Goal: Feedback & Contribution: Contribute content

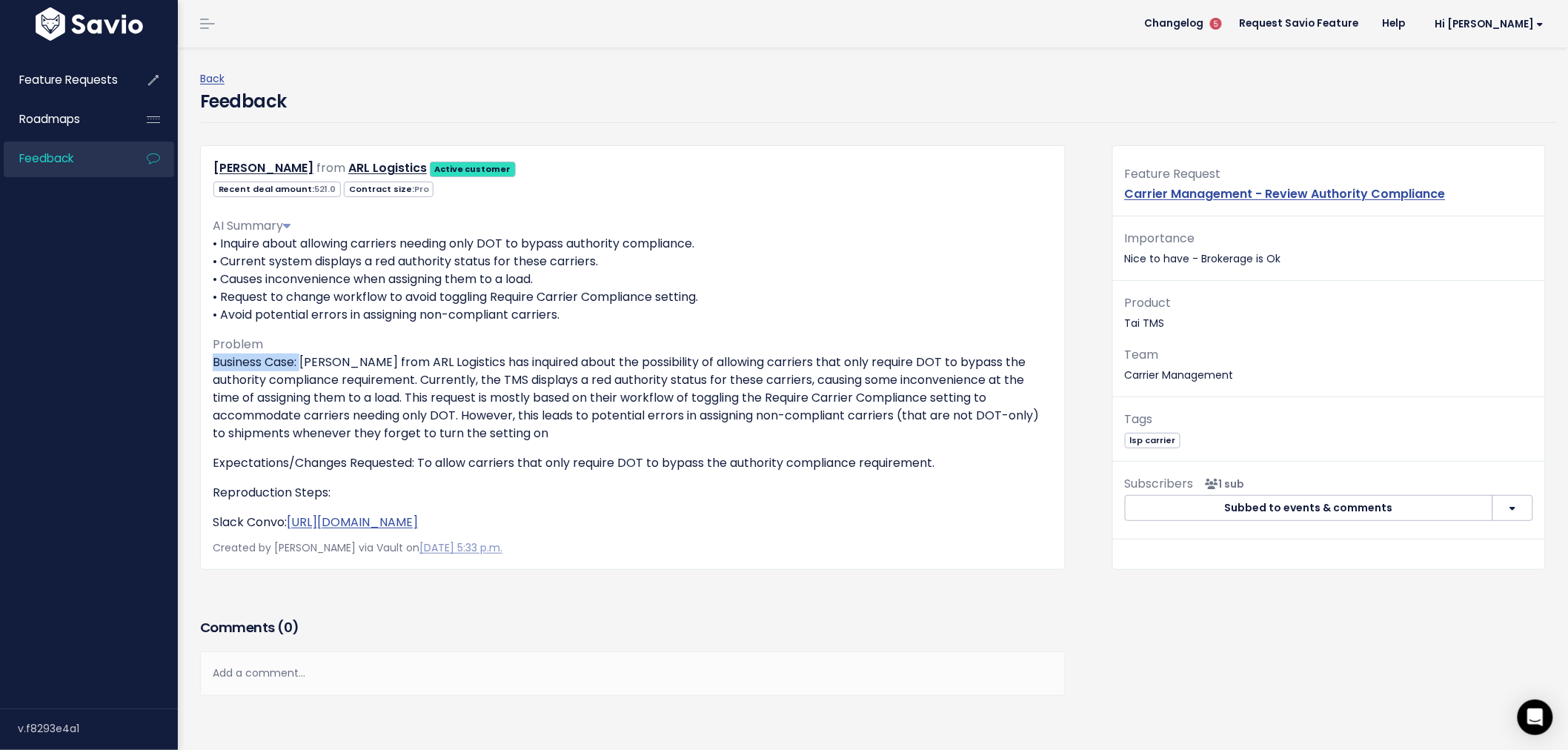
drag, startPoint x: 304, startPoint y: 358, endPoint x: 188, endPoint y: 358, distance: 116.0
click at [188, 358] on div "Brandon Hogan from ARL Logistics Active customer 521.0" at bounding box center [632, 357] width 888 height 425
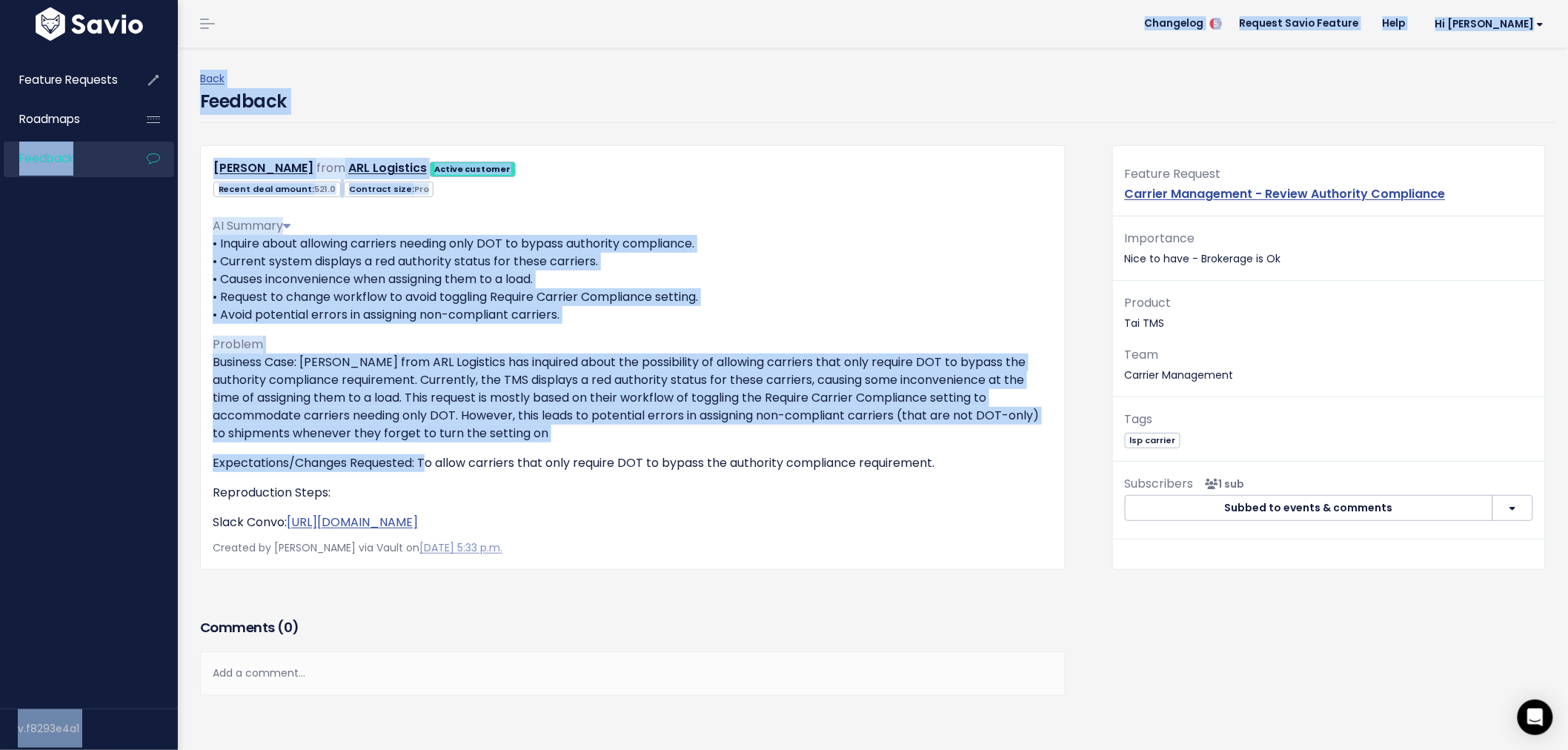
drag, startPoint x: 424, startPoint y: 464, endPoint x: 166, endPoint y: 465, distance: 258.0
click at [166, 465] on div "Feature Requests Roadmaps Feedback" at bounding box center [784, 419] width 1568 height 838
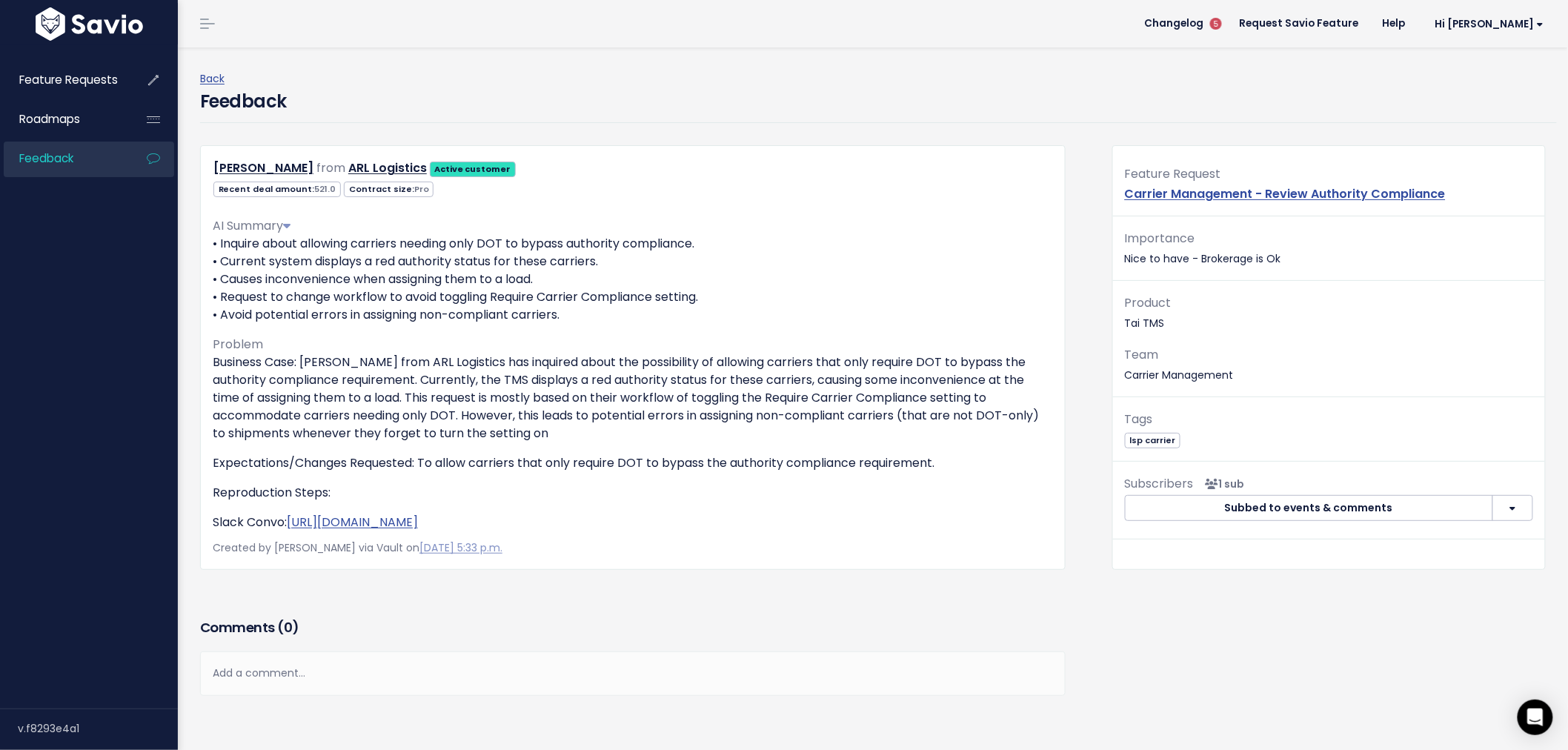
click at [360, 497] on p "Reproduction Steps:" at bounding box center [632, 493] width 840 height 17
drag, startPoint x: 343, startPoint y: 493, endPoint x: 216, endPoint y: 493, distance: 127.0
click at [216, 493] on p "Reproduction Steps:" at bounding box center [632, 493] width 840 height 17
click at [351, 494] on p "Reproduction Steps:" at bounding box center [632, 493] width 840 height 17
drag, startPoint x: 286, startPoint y: 519, endPoint x: 190, endPoint y: 514, distance: 96.1
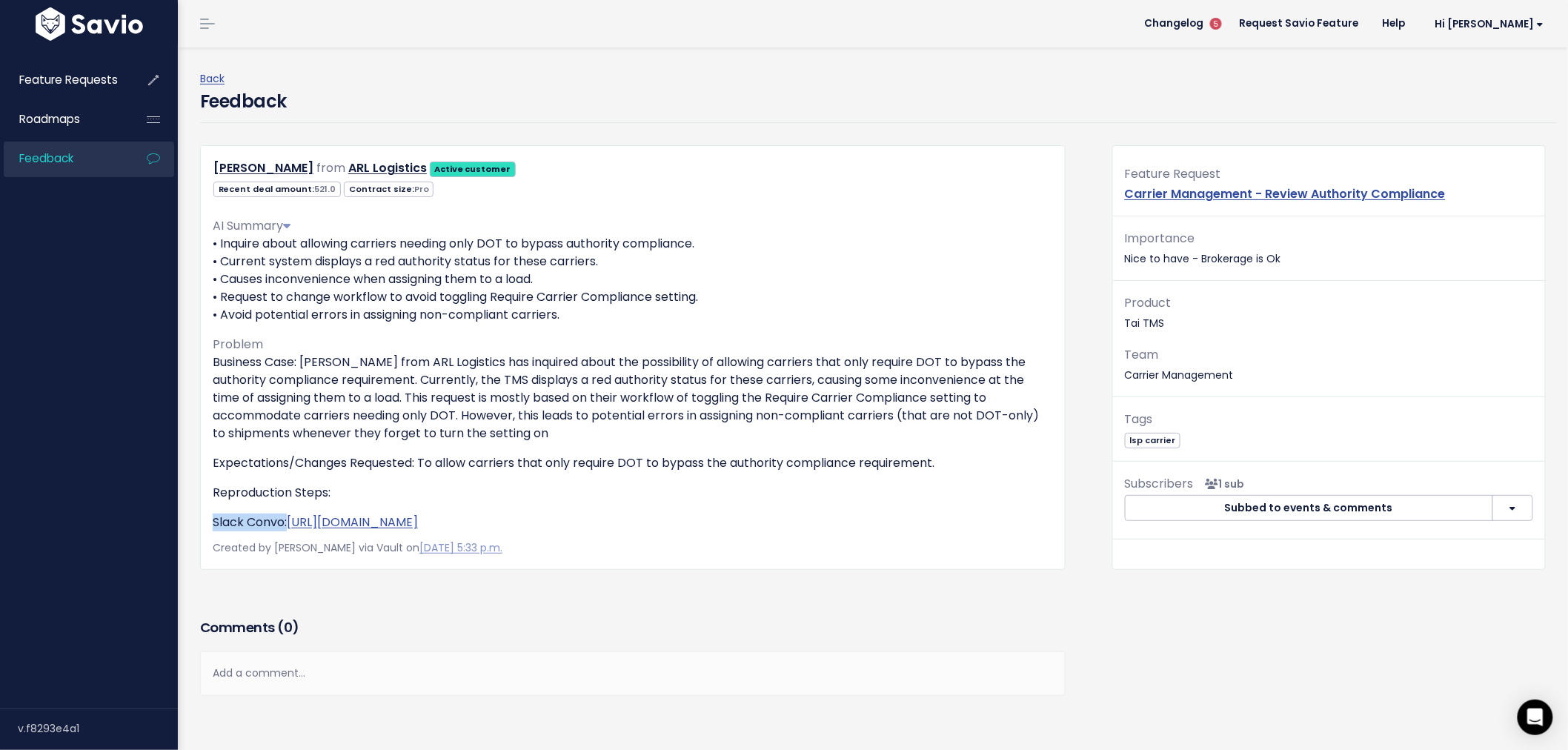
click at [190, 514] on div "Brandon Hogan from ARL Logistics Active customer 521.0" at bounding box center [632, 357] width 888 height 425
click at [85, 28] on img at bounding box center [89, 24] width 115 height 33
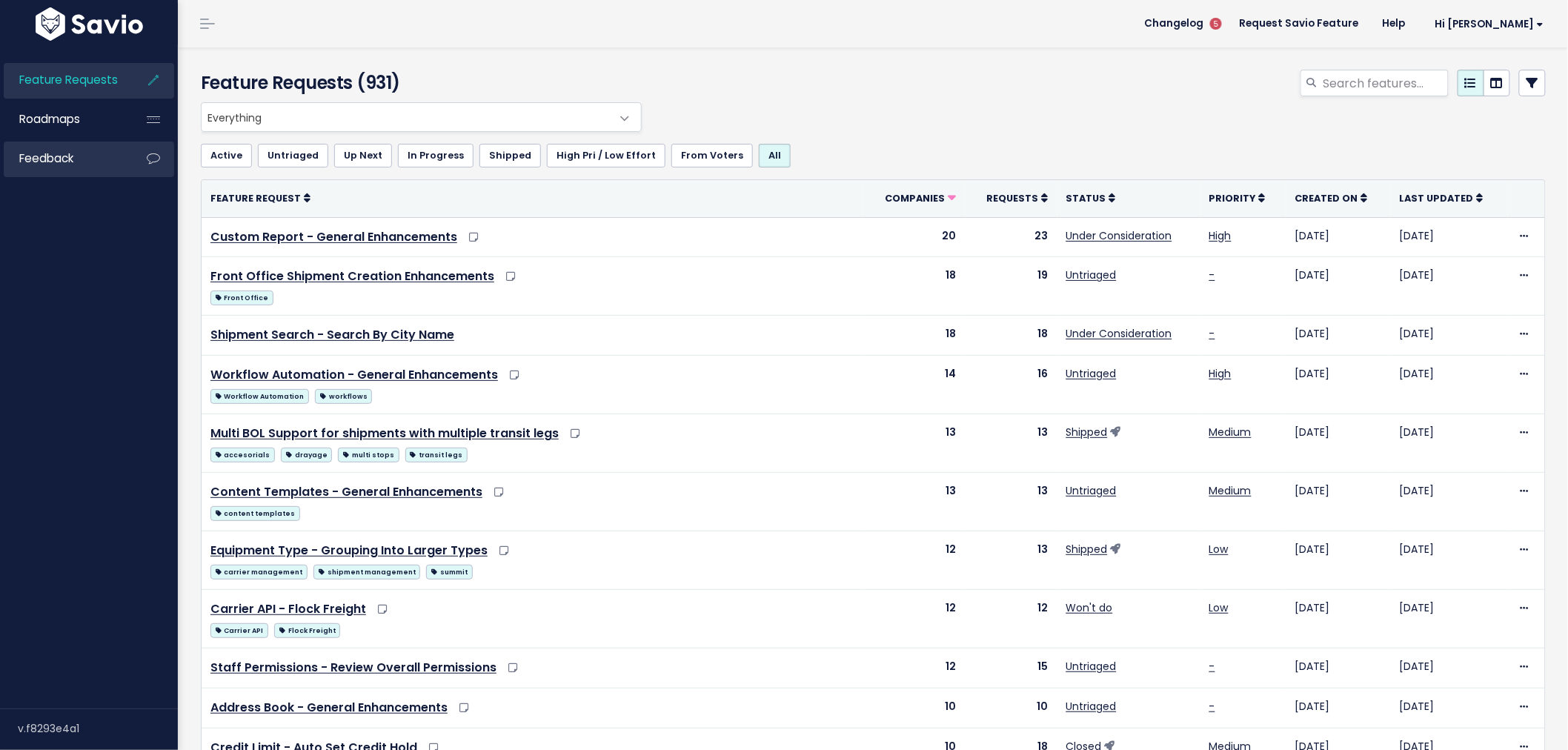
click at [55, 164] on span "Feedback" at bounding box center [47, 158] width 54 height 16
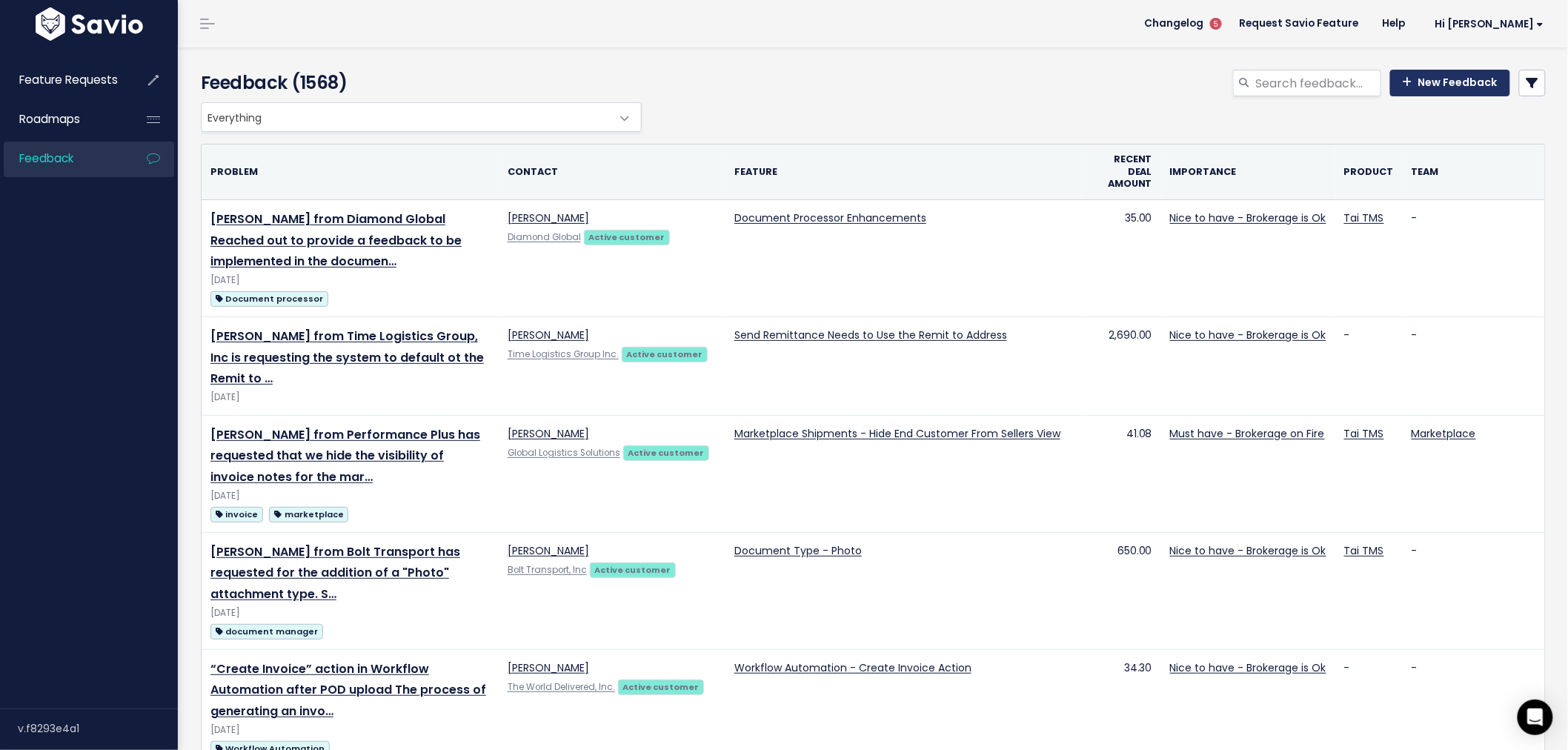
click at [1439, 79] on link "New Feedback" at bounding box center [1450, 83] width 120 height 26
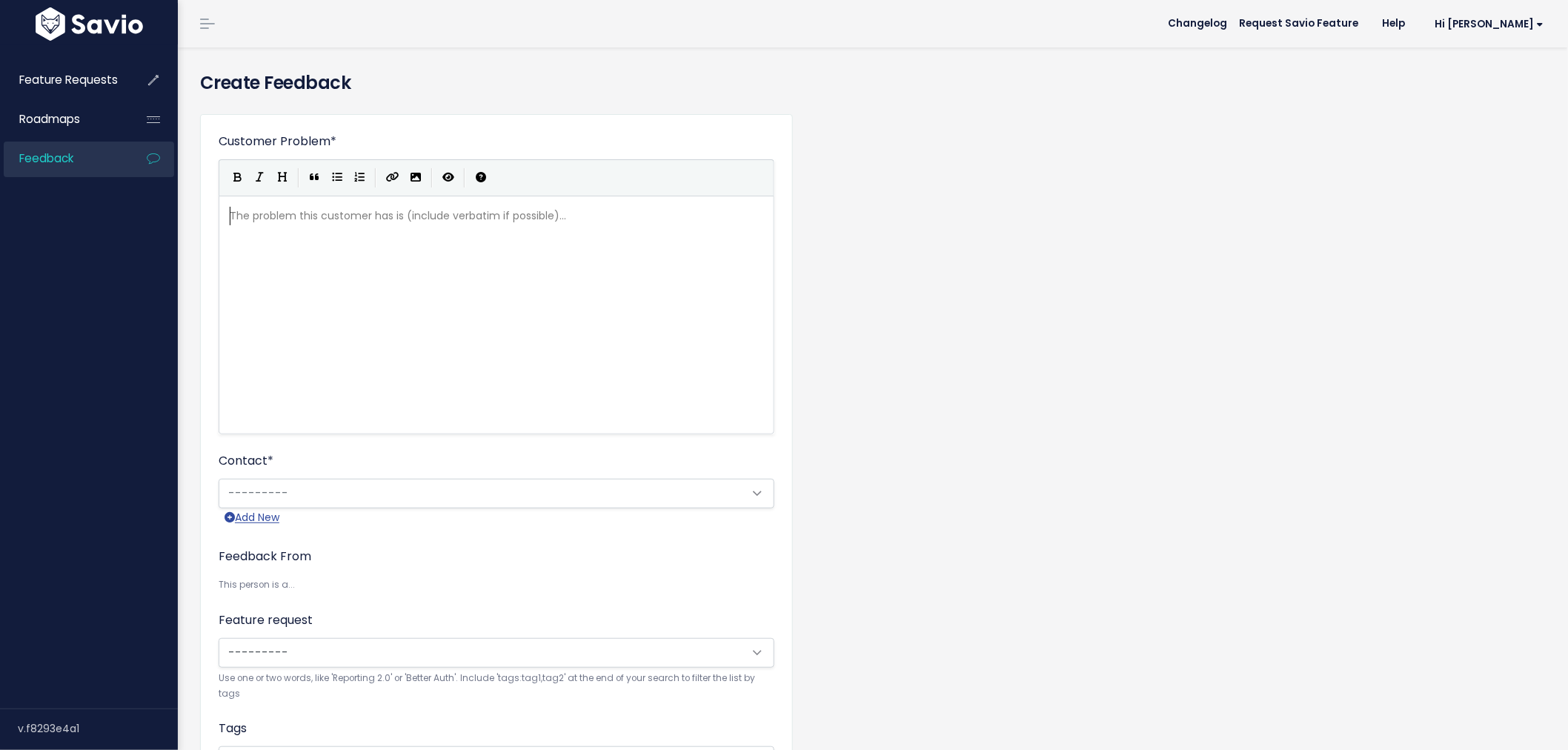
scroll to position [2, 0]
click at [460, 231] on div "The problem this customer has is (include verbatim if possible)... xxxxxxxxxx ​" at bounding box center [514, 333] width 576 height 259
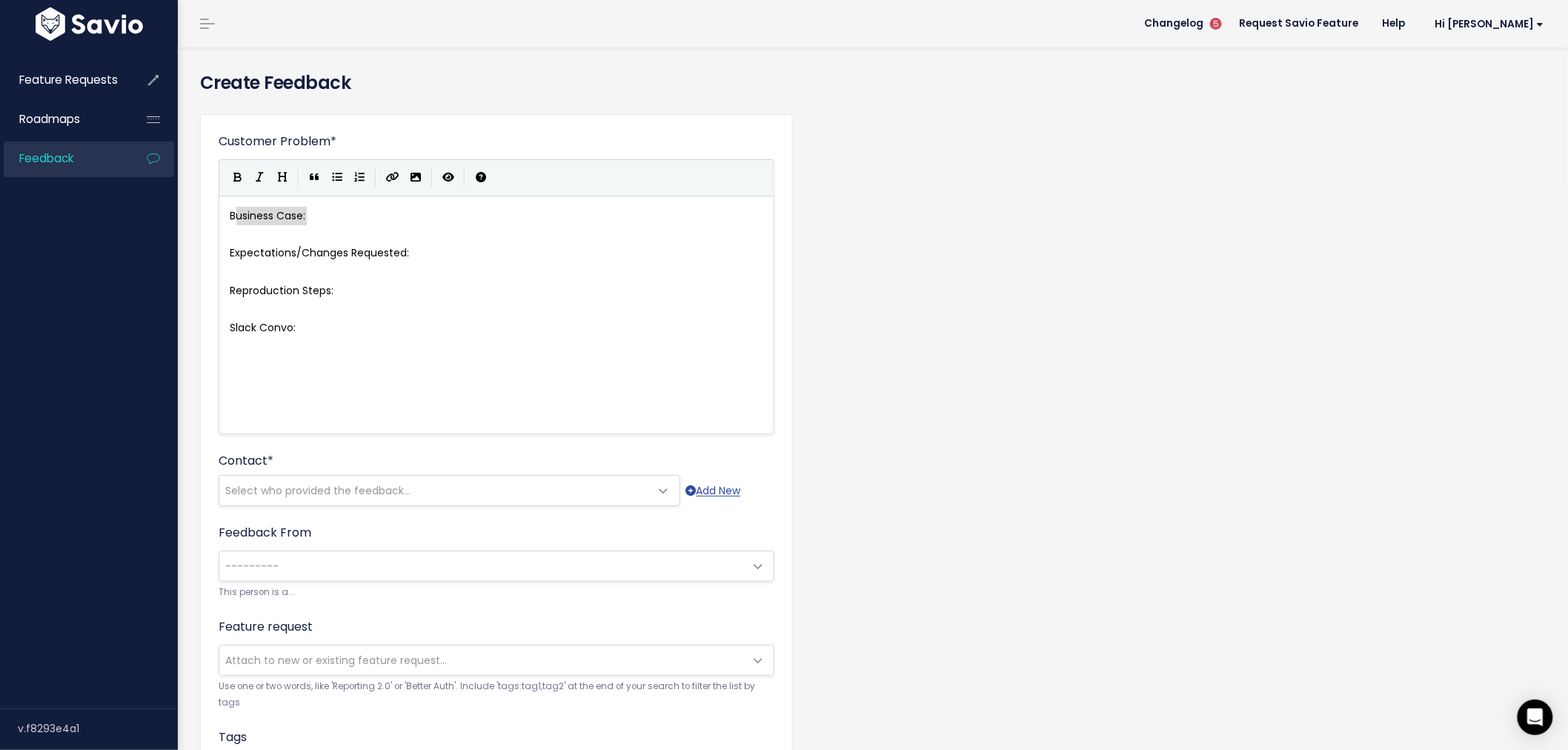
type textarea "Business Case:"
drag, startPoint x: 305, startPoint y: 211, endPoint x: 224, endPoint y: 211, distance: 81.0
click at [239, 178] on icon "Bold" at bounding box center [238, 177] width 8 height 11
paste textarea "ed:"
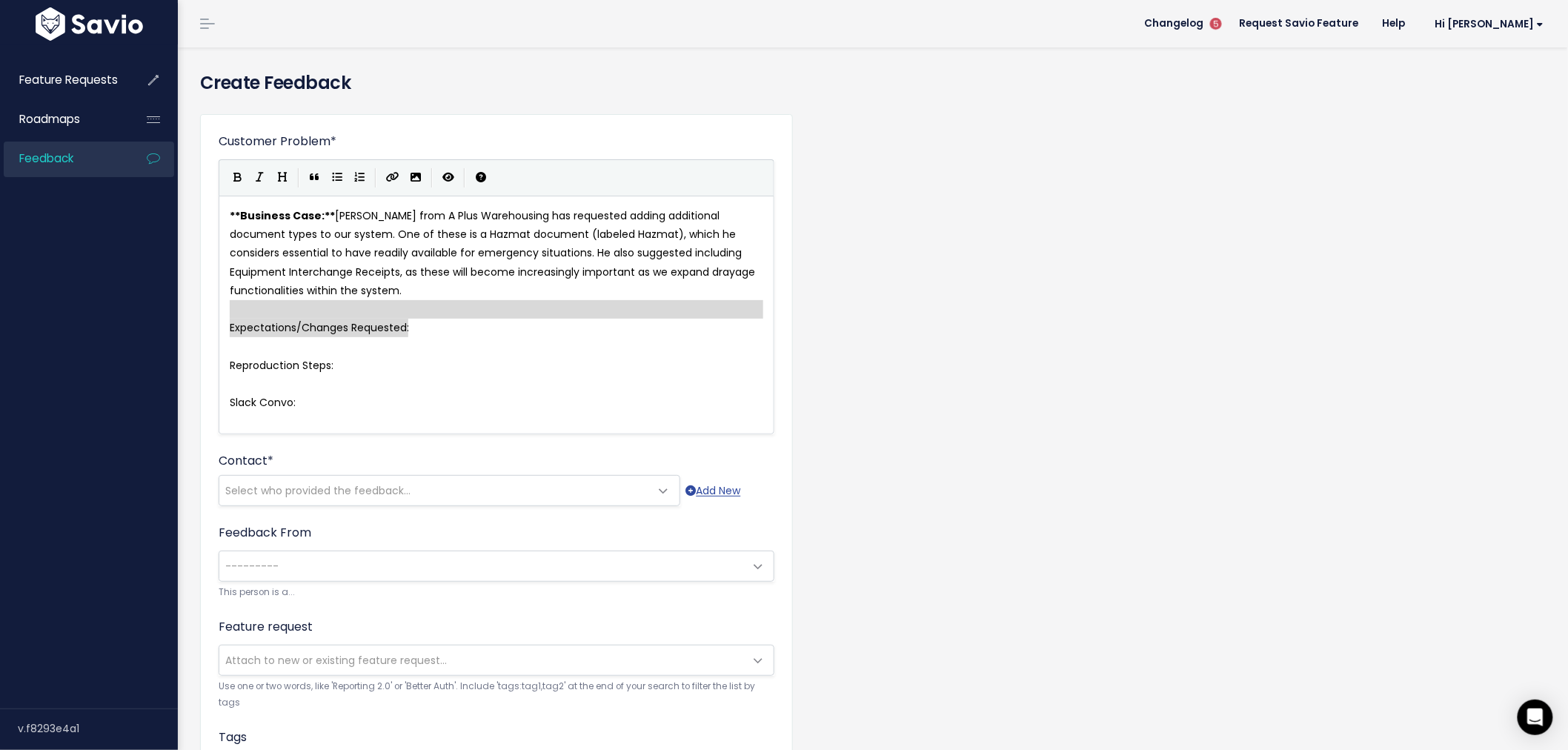
type textarea "Expectations/Changes Requested:"
drag, startPoint x: 445, startPoint y: 329, endPoint x: 218, endPoint y: 324, distance: 227.1
click at [237, 178] on icon "Bold" at bounding box center [238, 177] width 8 height 11
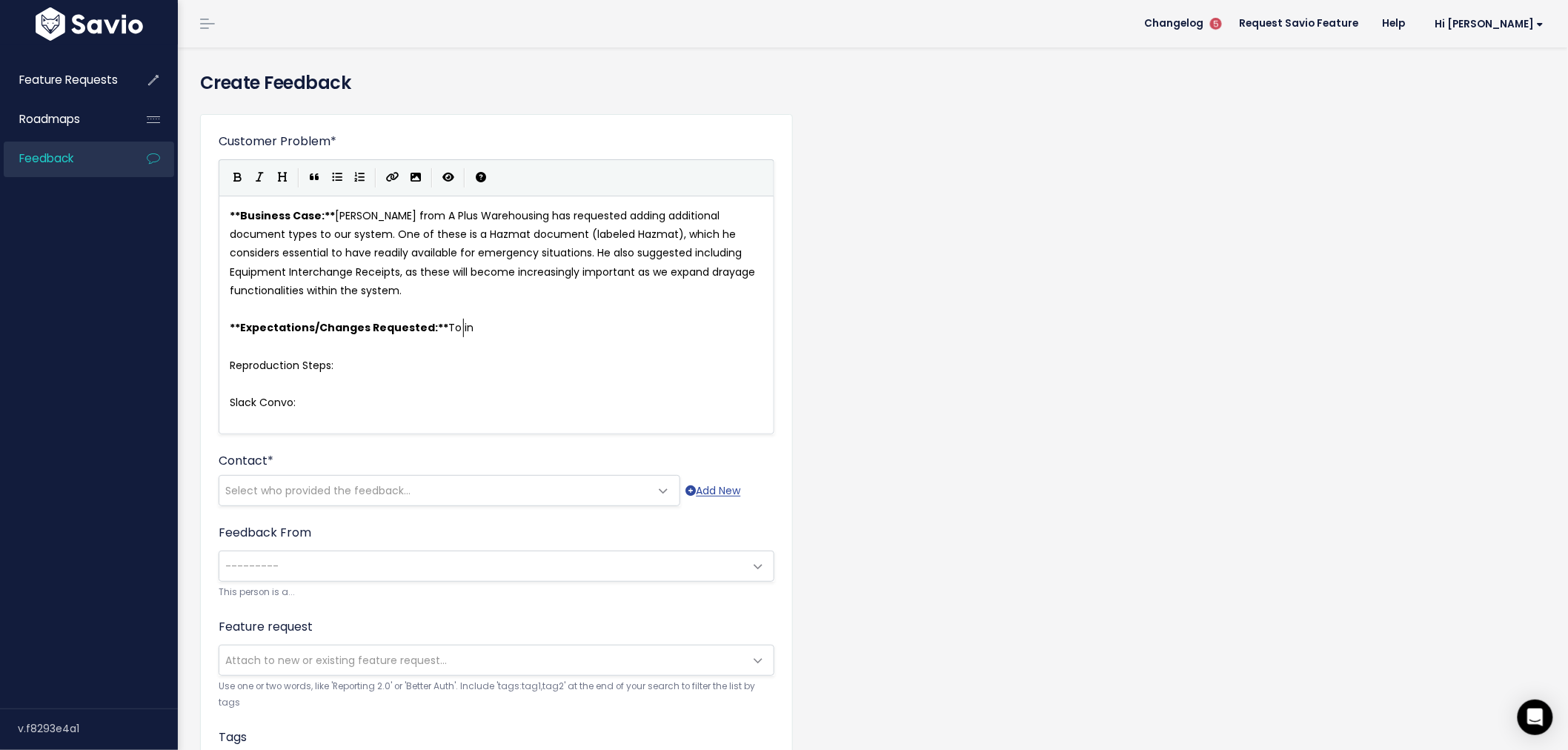
type textarea "To inl"
type textarea "clude"
type textarea "have additional document types added to the system"
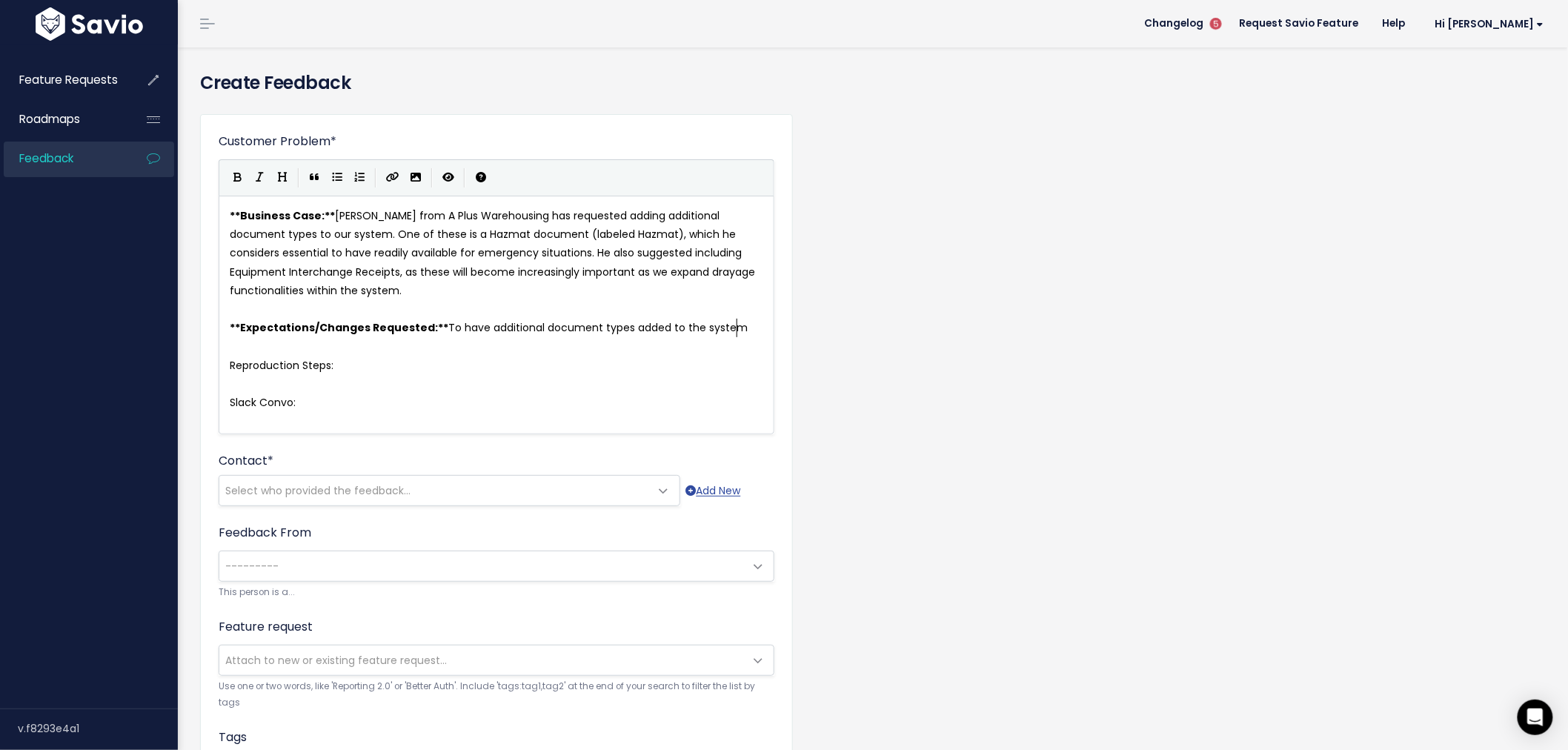
scroll to position [5, 283]
type textarea ", such as"
type textarea "Hazmat document"
drag, startPoint x: 426, startPoint y: 234, endPoint x: 522, endPoint y: 232, distance: 96.0
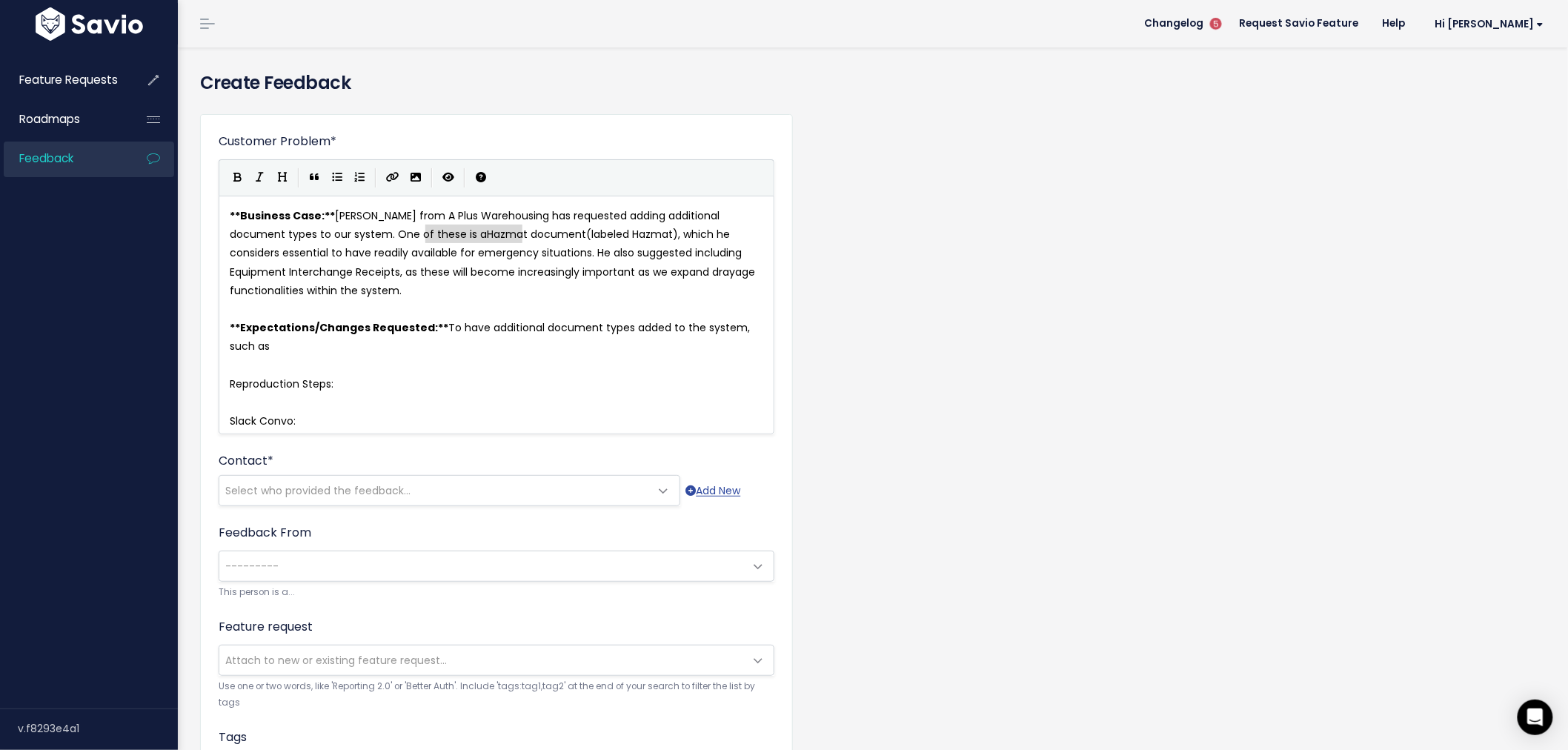
click at [316, 345] on pre "** Expectations/Changes Requested: ** To have additional document types added t…" at bounding box center [502, 337] width 552 height 37
paste textarea
type textarea "and"
type textarea "Equipment Interchange Receipts"
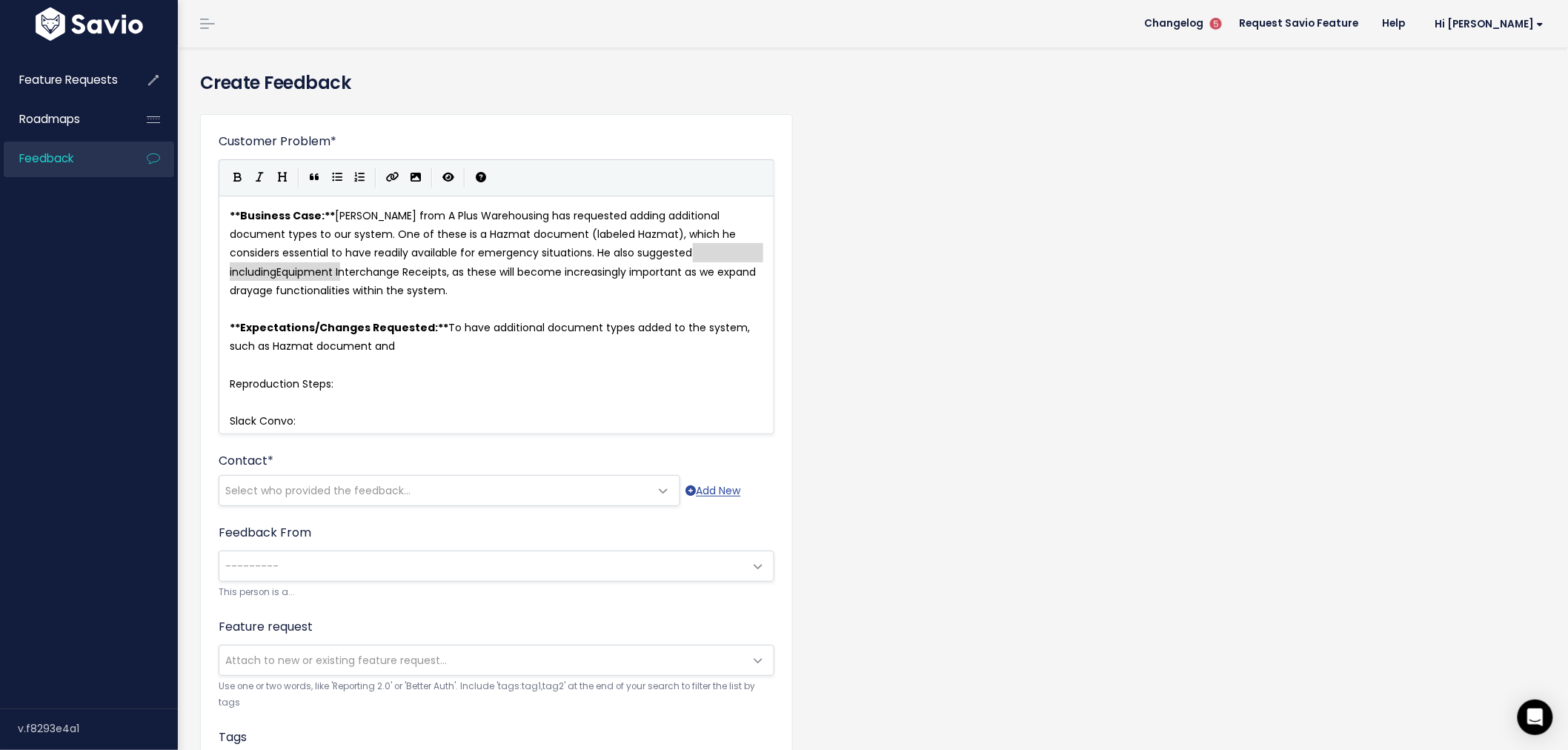
drag, startPoint x: 693, startPoint y: 253, endPoint x: 338, endPoint y: 270, distance: 355.4
click at [433, 338] on pre "** Expectations/Changes Requested: ** To have additional document types added t…" at bounding box center [502, 337] width 552 height 37
paste textarea
type textarea "for Drayage Shipments"
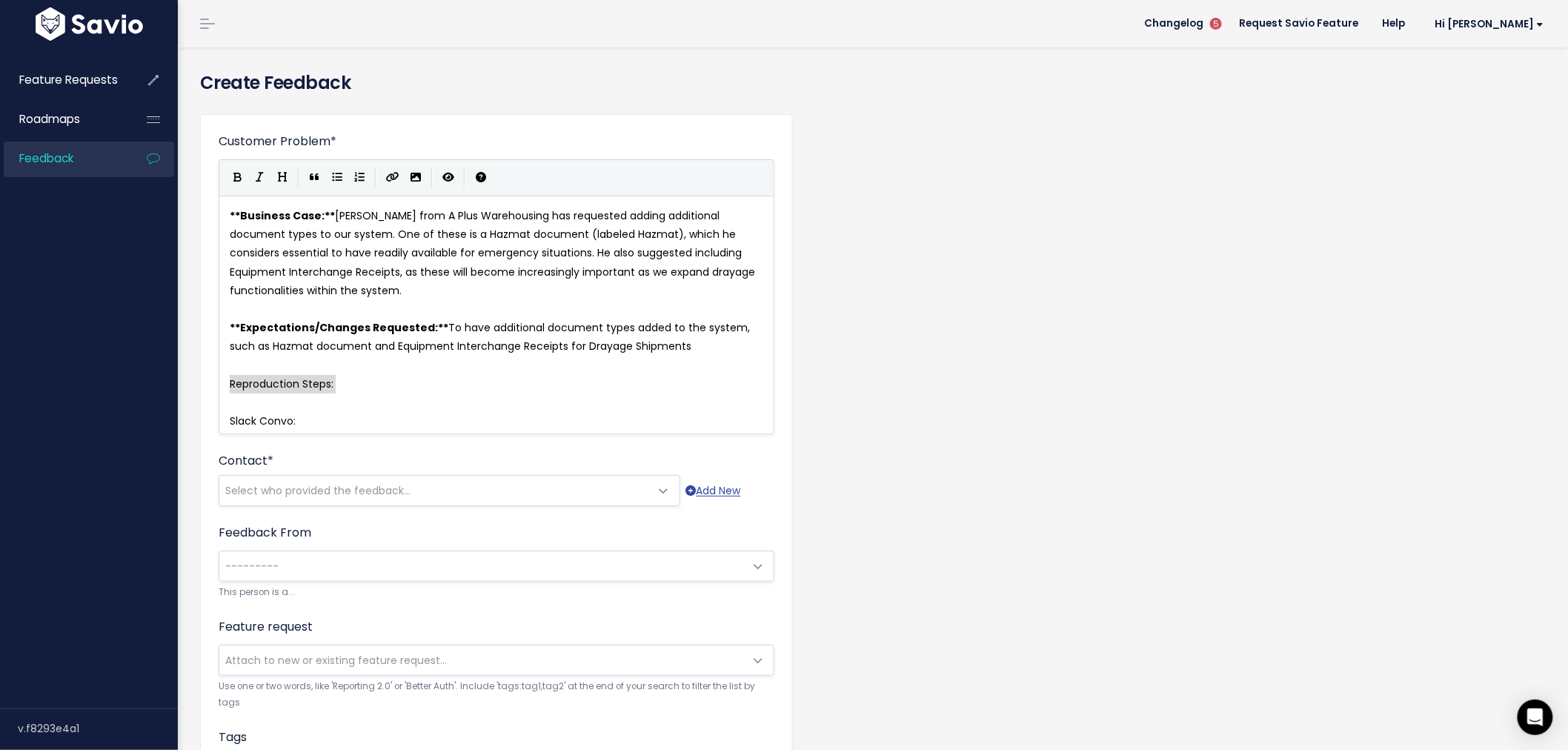
drag, startPoint x: 353, startPoint y: 389, endPoint x: 222, endPoint y: 389, distance: 131.0
type textarea "Reproduction Steps:"
click at [240, 174] on icon "Bold" at bounding box center [238, 177] width 8 height 11
click at [411, 416] on pre "Slack Convo:" at bounding box center [502, 421] width 552 height 18
type textarea "Slack Convo:"
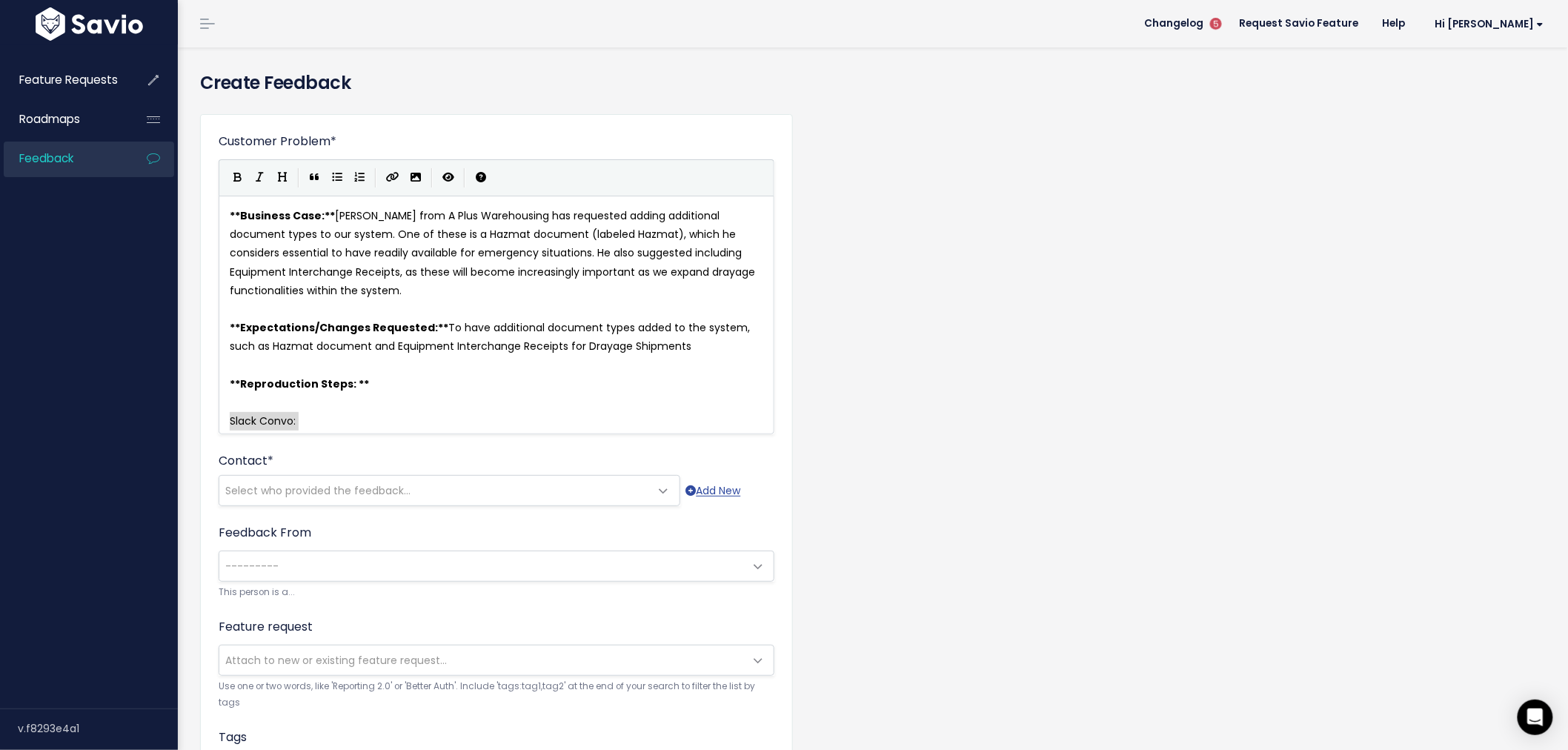
drag, startPoint x: 312, startPoint y: 423, endPoint x: 226, endPoint y: 421, distance: 86.0
click at [232, 173] on button "Bold" at bounding box center [237, 178] width 22 height 22
paste textarea
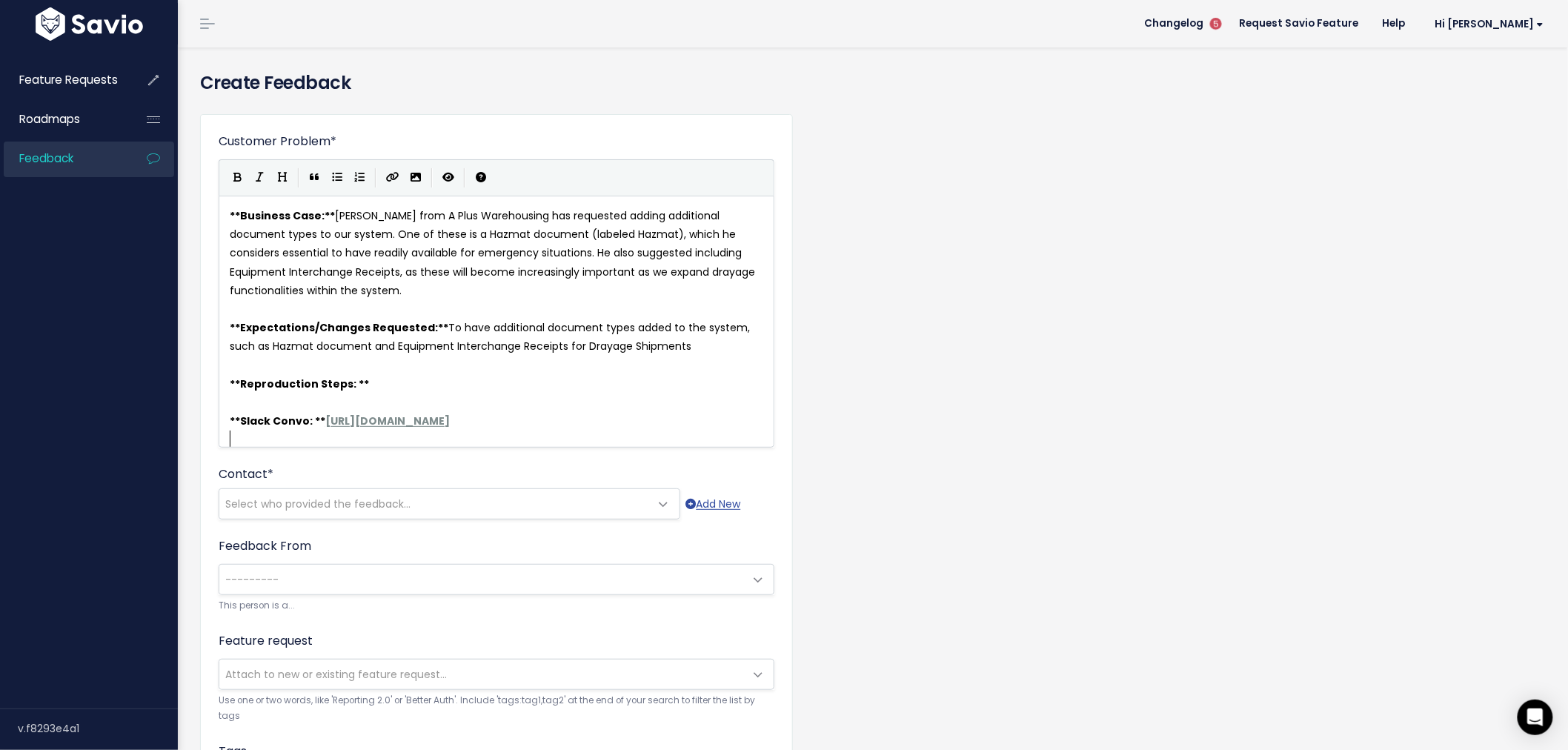
click at [270, 416] on span "Slack Convo: **" at bounding box center [283, 421] width 85 height 15
type textarea "/HS"
click at [760, 421] on pre "** Slack/HS Convo: ** https://tai-software.slack.com/archives/C088GUY6PGQ/p1759…" at bounding box center [502, 421] width 552 height 18
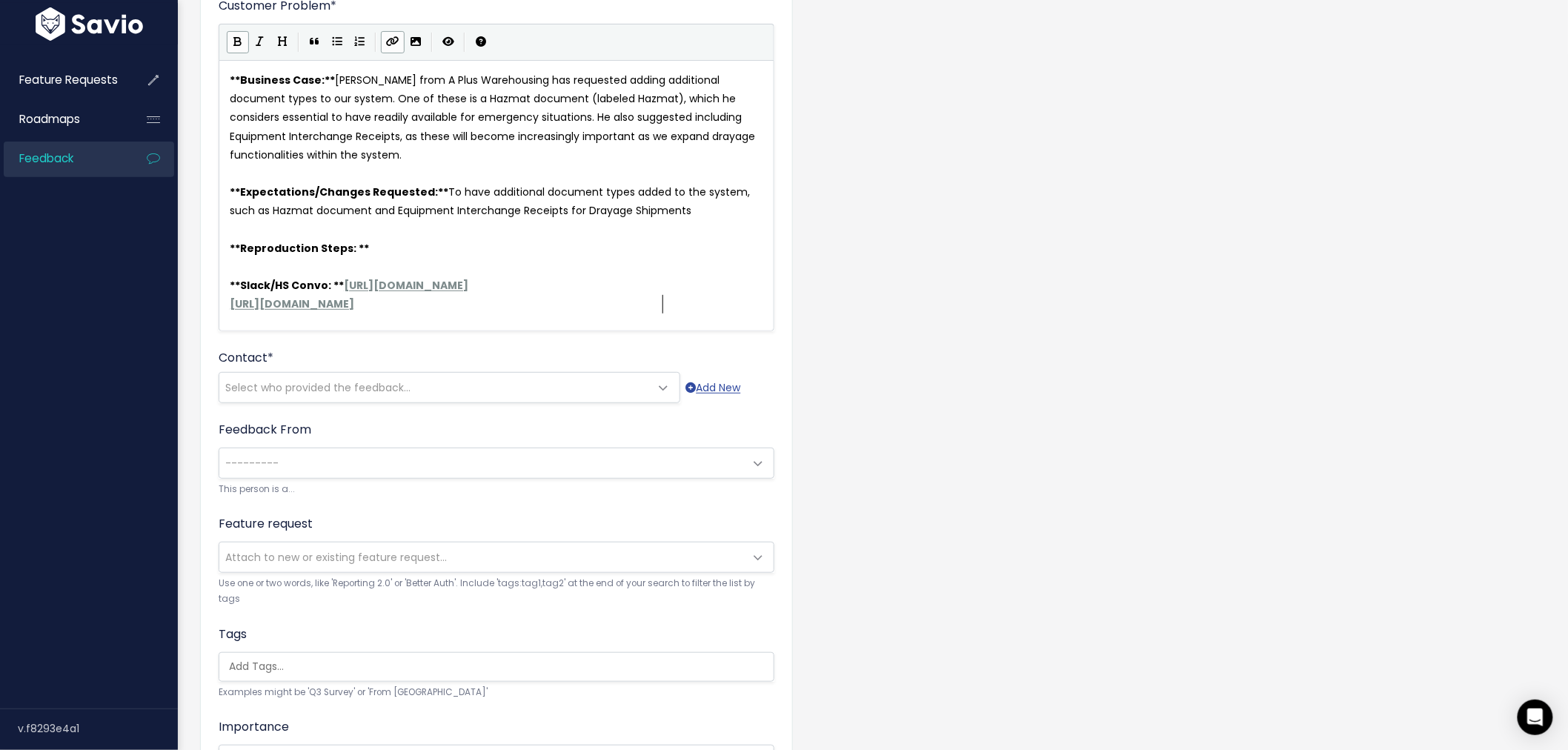
scroll to position [164, 0]
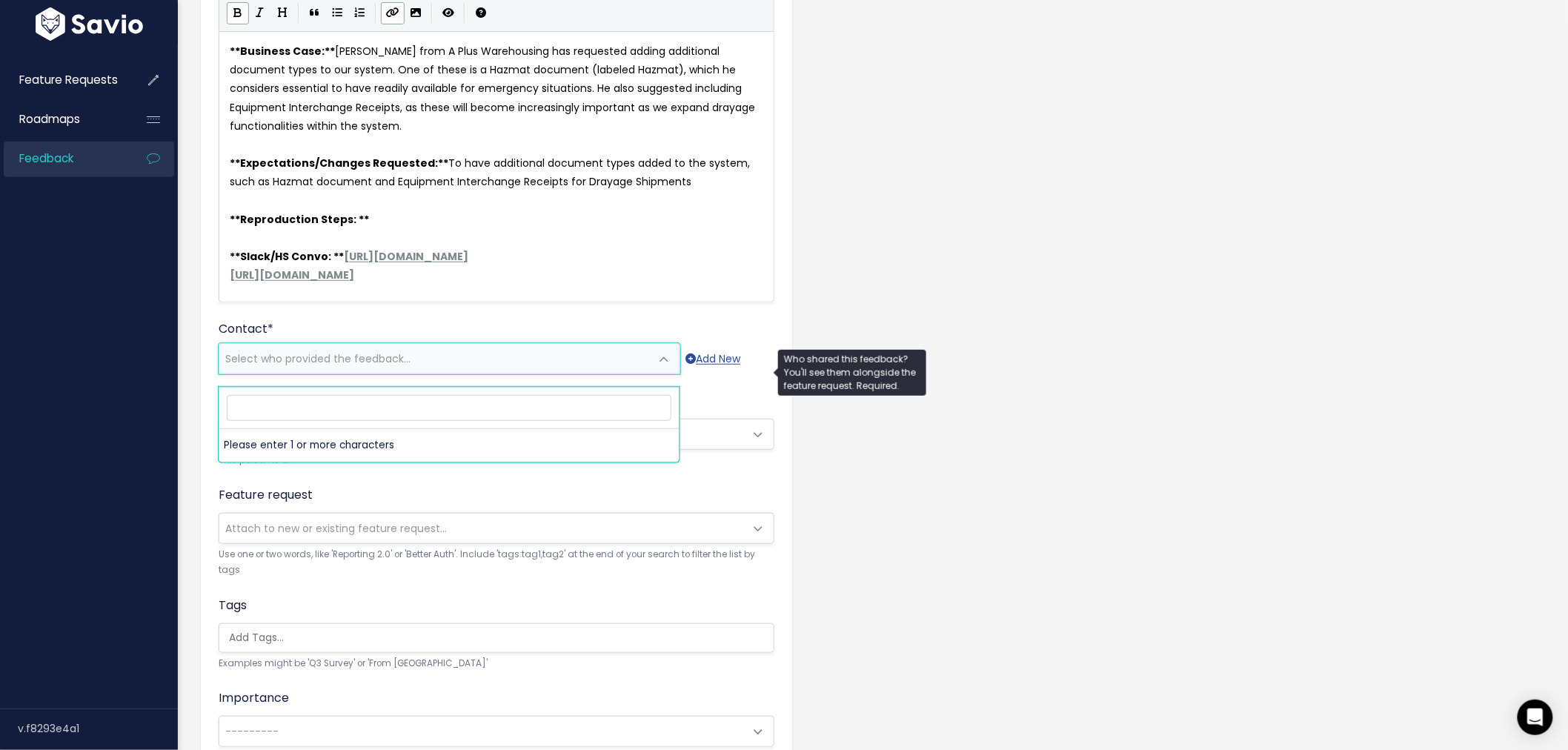
click at [339, 366] on span "Select who provided the feedback..." at bounding box center [318, 358] width 186 height 15
click at [250, 406] on input "ALES SIKES" at bounding box center [449, 408] width 445 height 26
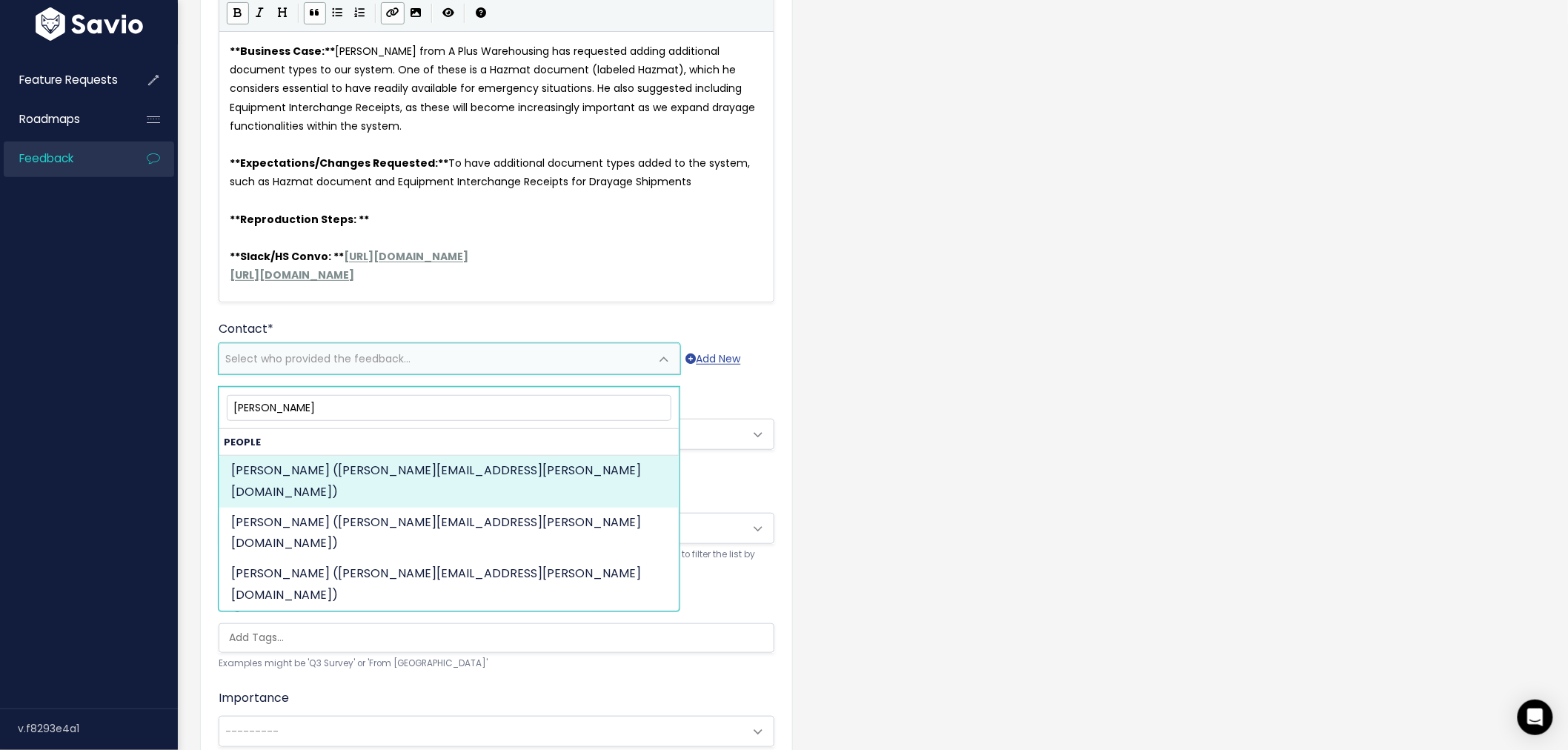
type input "ALEX SIKES"
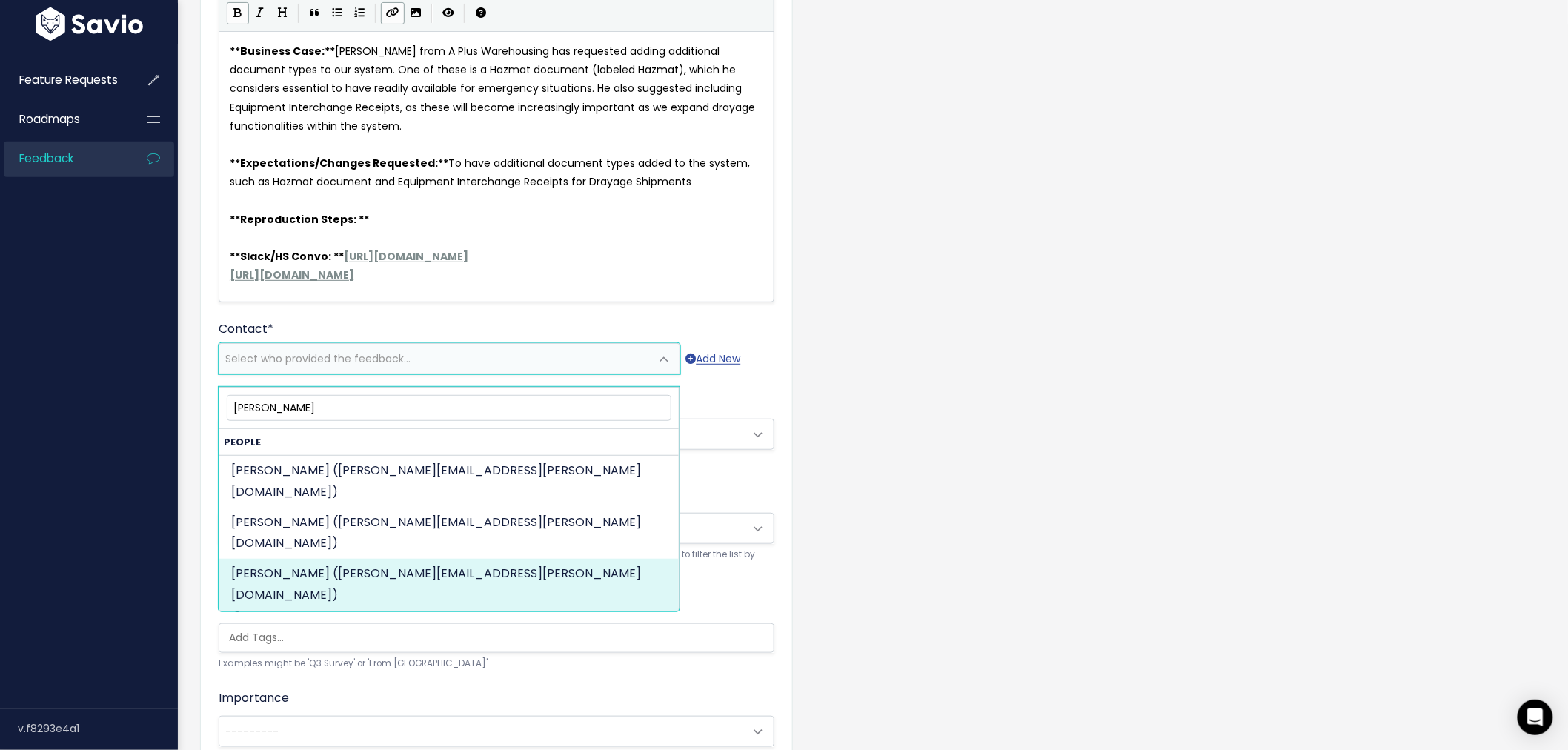
select select "ACTIVE"
select select "88881916"
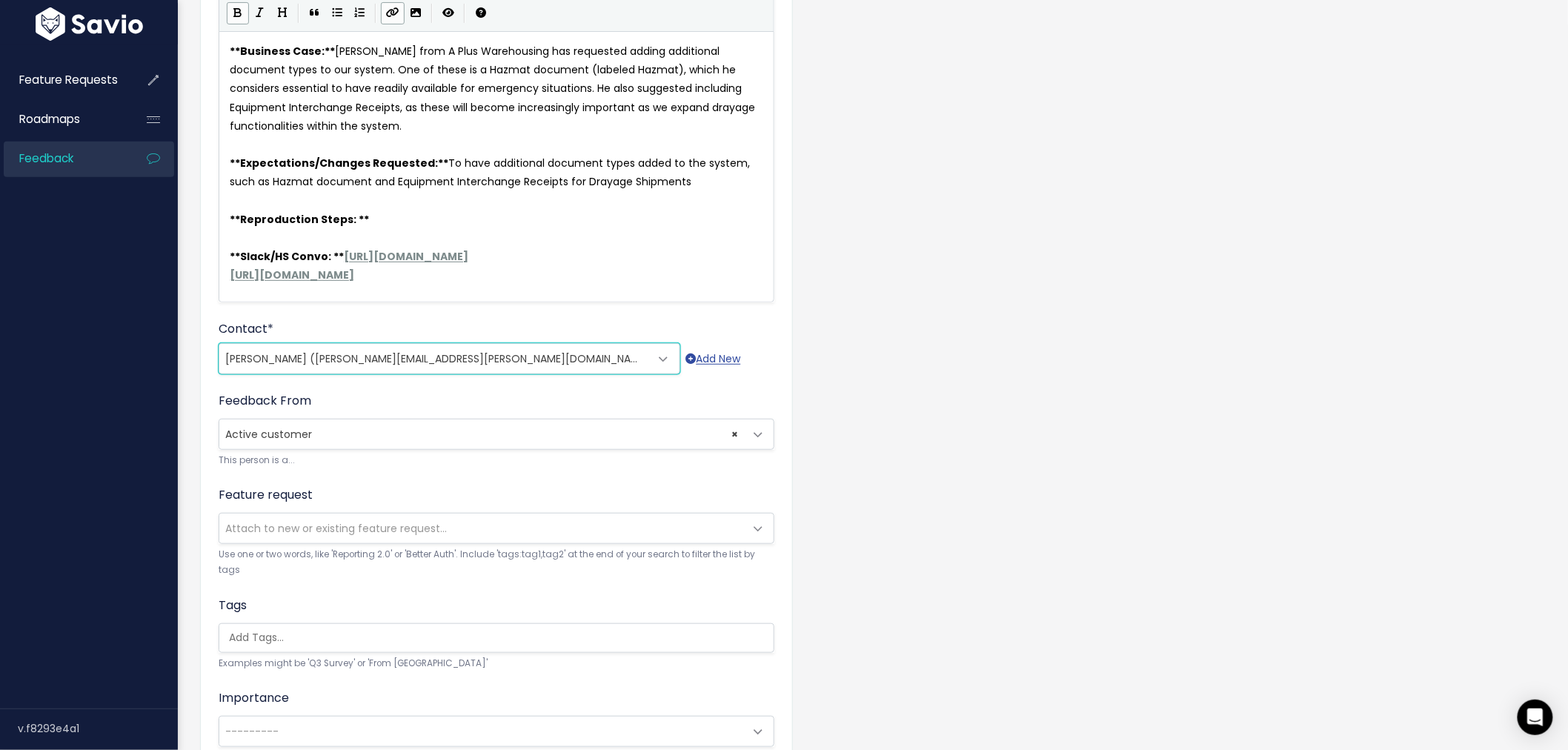
scroll to position [247, 0]
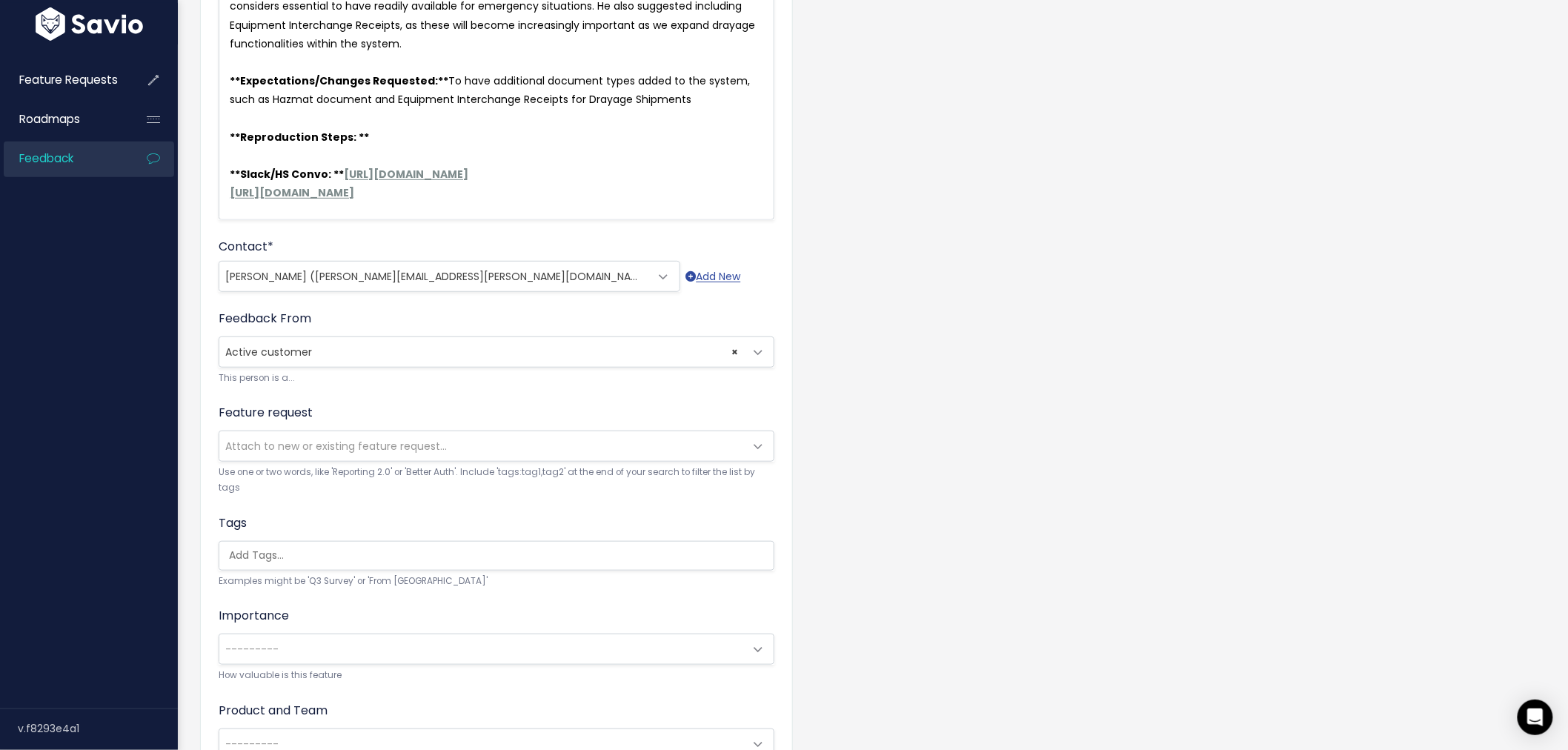
click at [322, 454] on span "Attach to new or existing feature request..." at bounding box center [336, 446] width 222 height 15
click at [257, 493] on small "Use one or two words, like 'Reporting 2.0' or 'Better Auth'. Include 'tags:tag1…" at bounding box center [496, 480] width 556 height 32
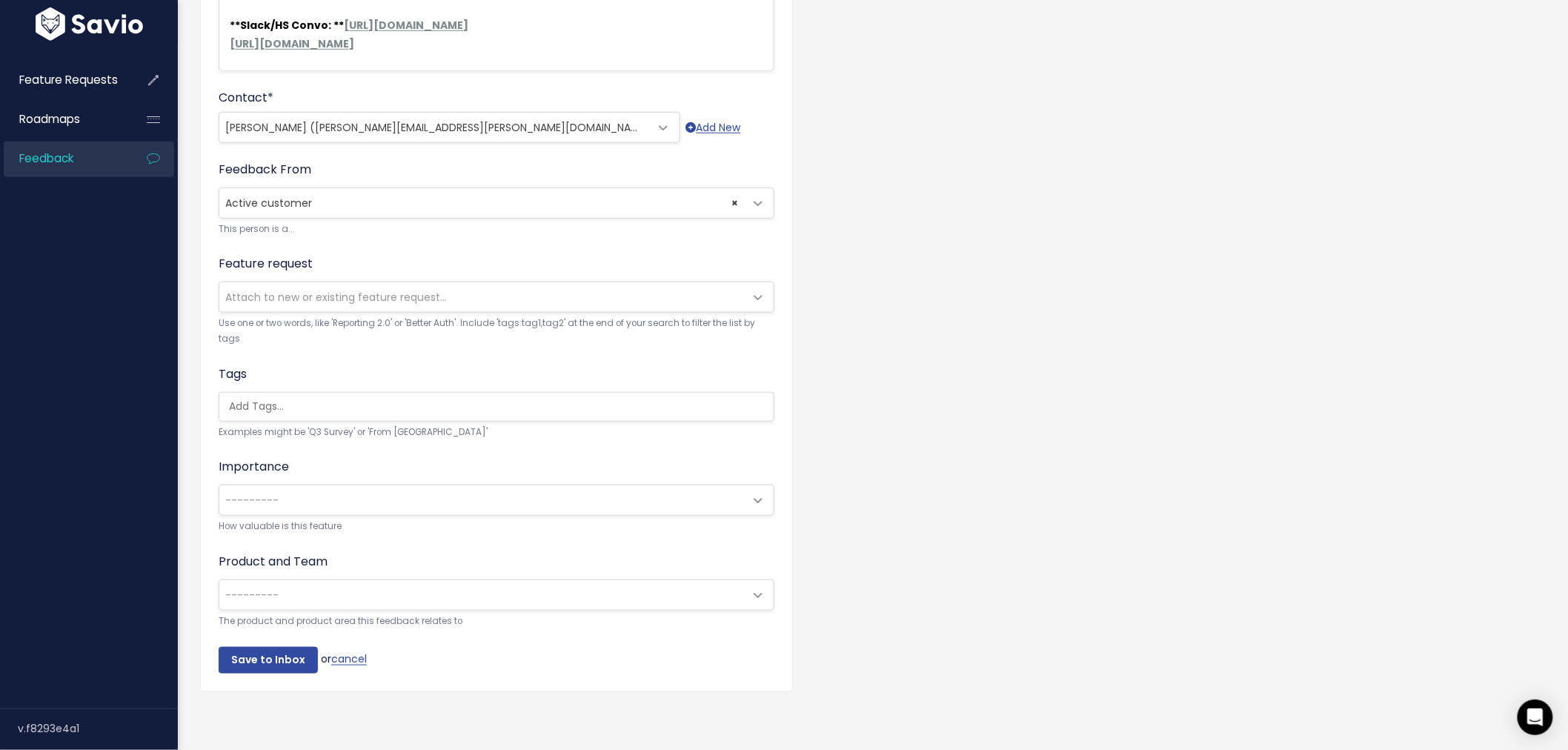
scroll to position [0, 4]
click at [305, 404] on ul at bounding box center [496, 406] width 555 height 28
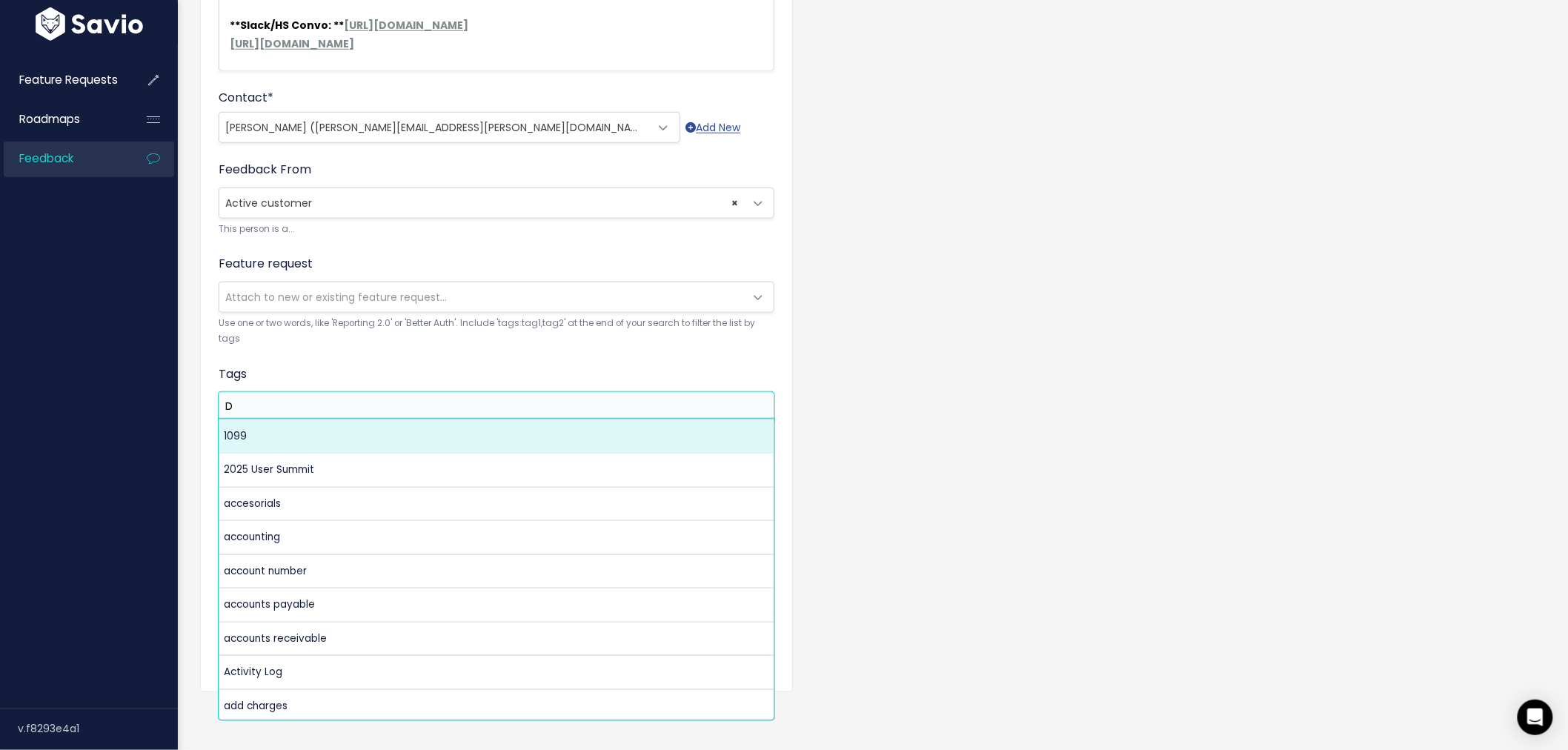
scroll to position [0, 0]
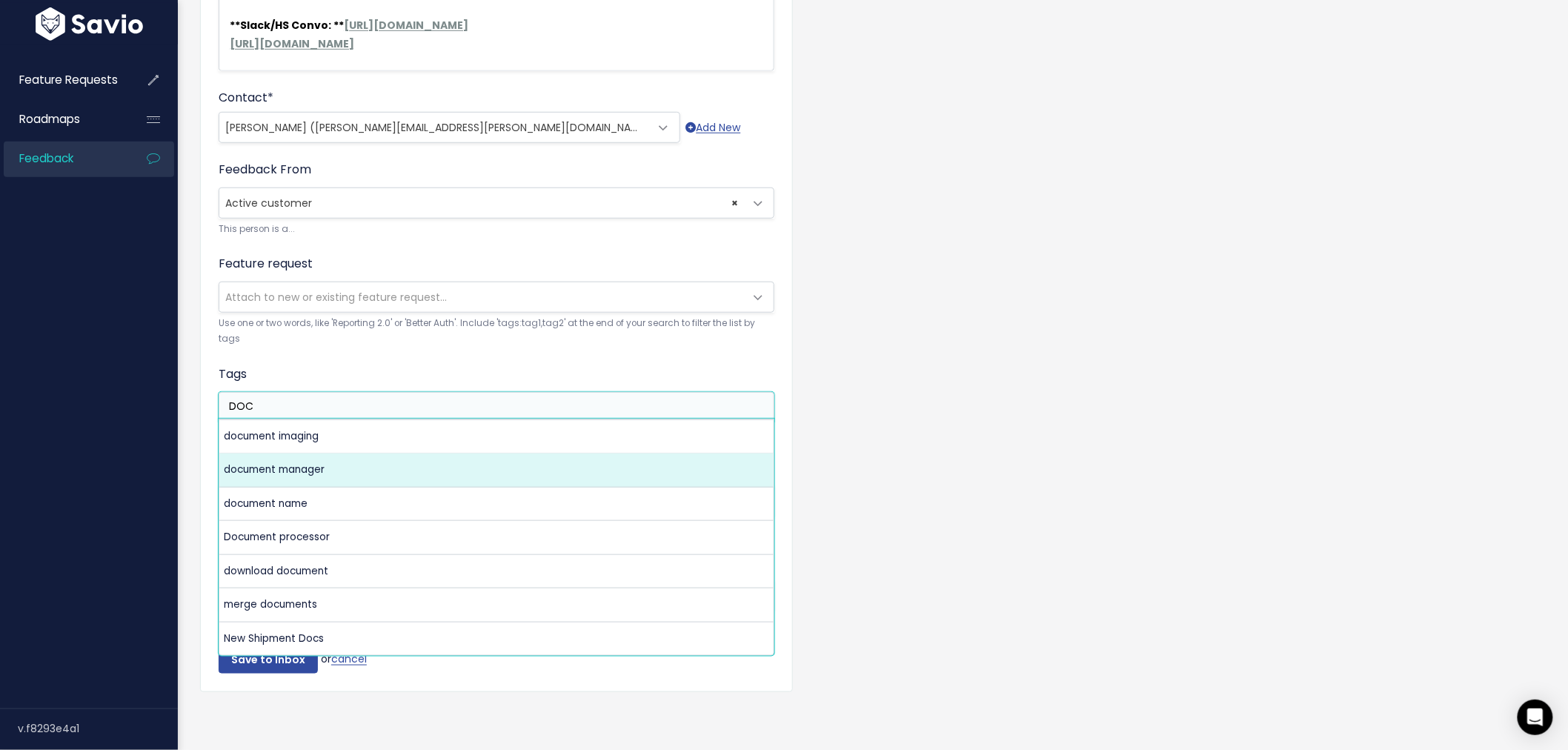
type input "DOC"
select select "11772"
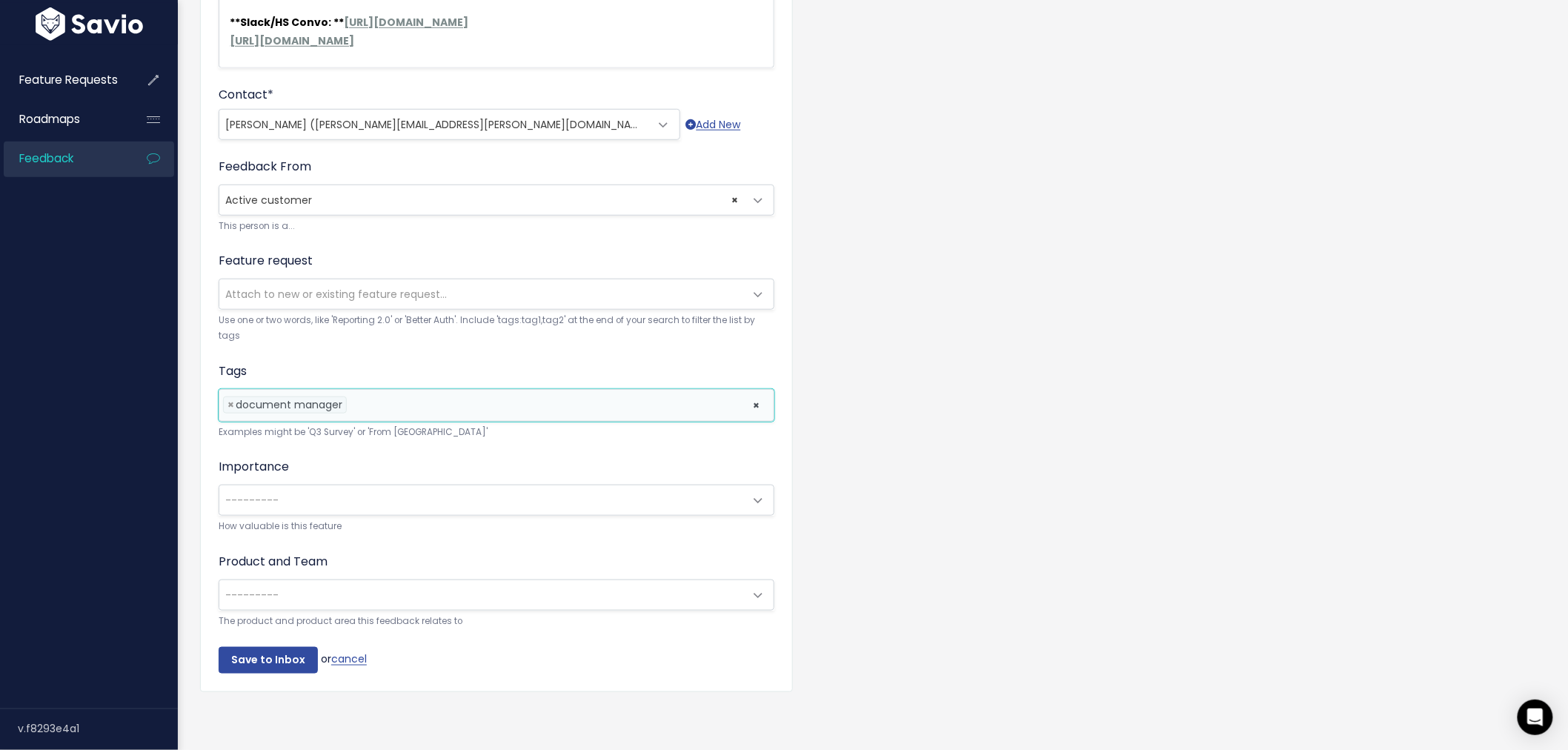
click at [375, 397] on li at bounding box center [546, 405] width 392 height 16
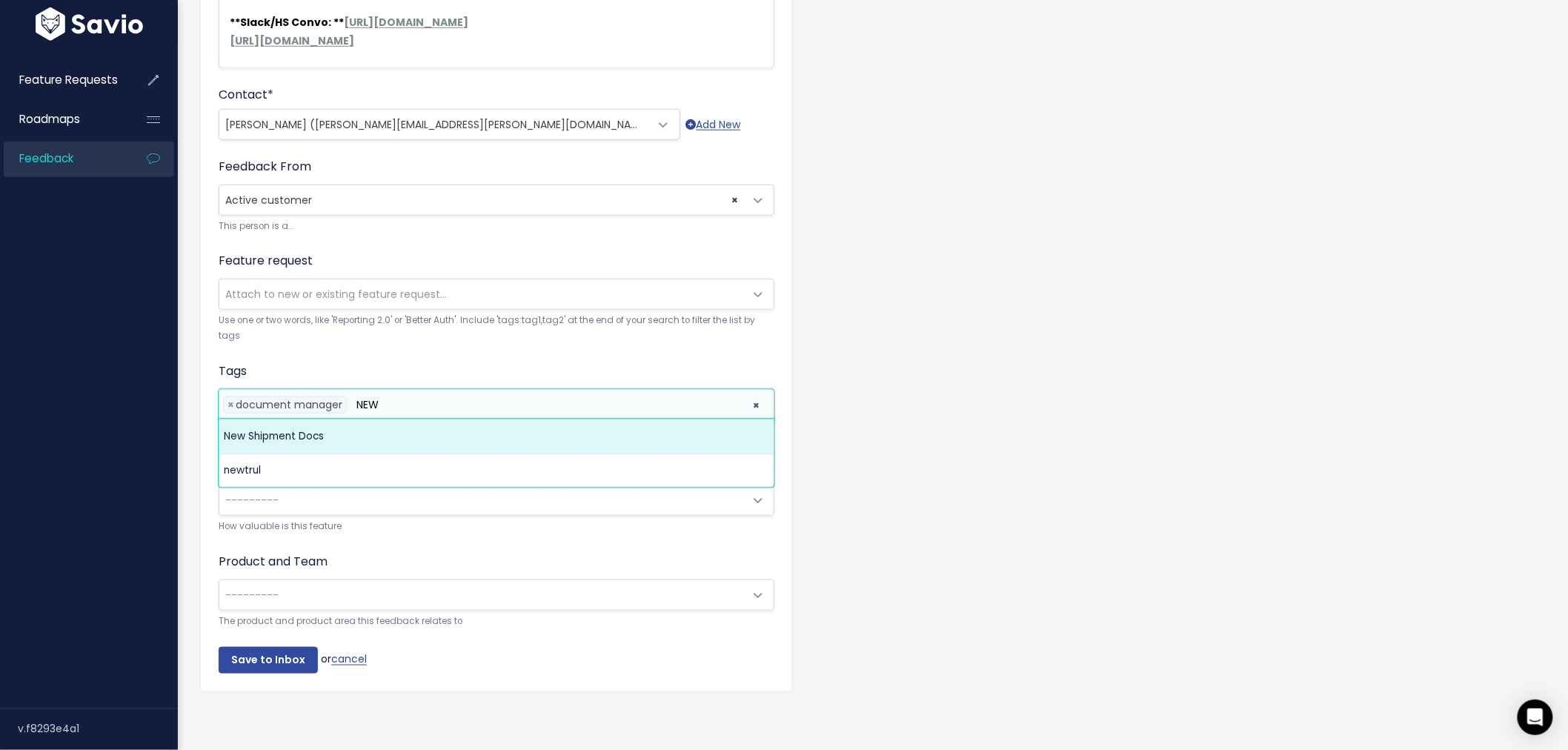
type input "NEW"
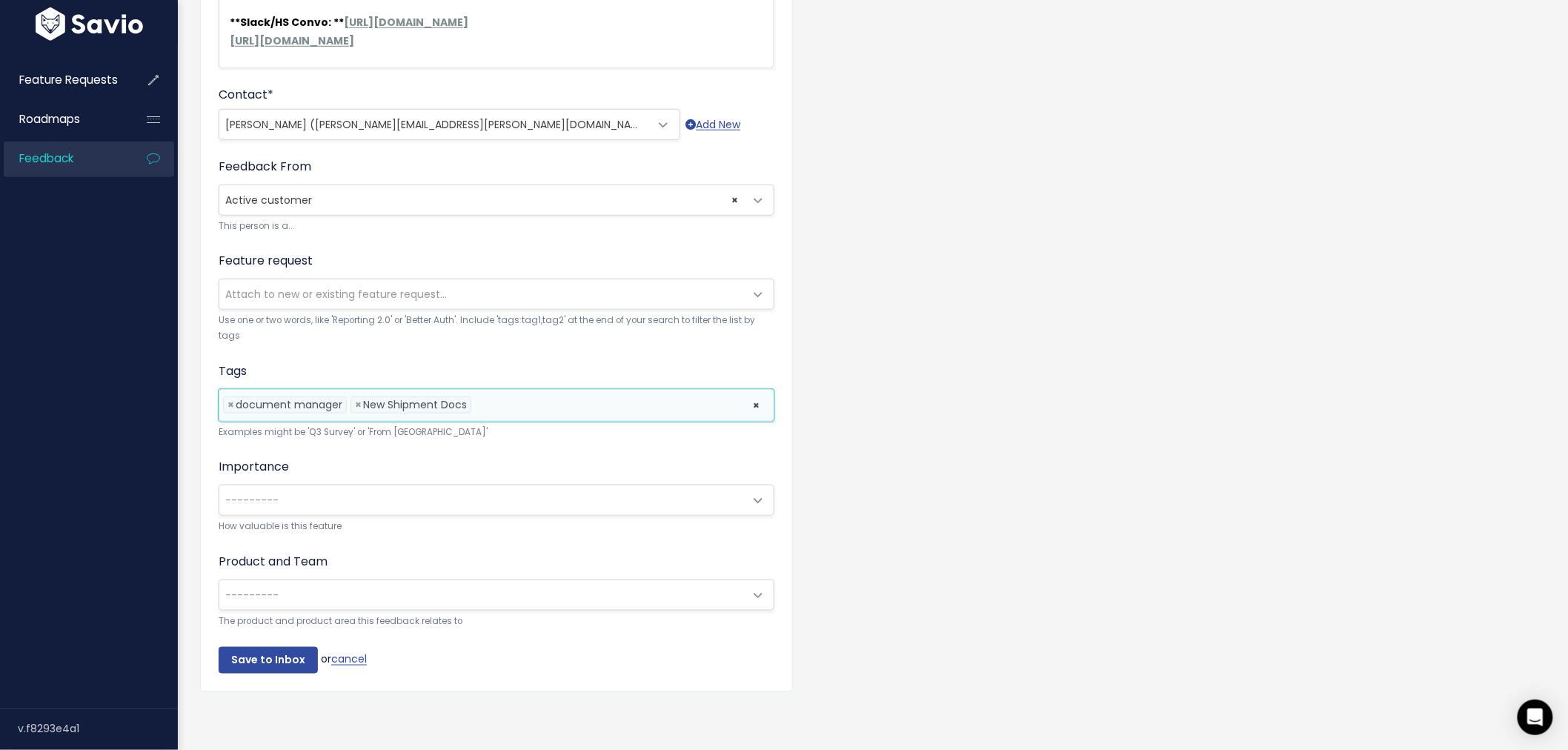
click at [504, 403] on li at bounding box center [608, 405] width 267 height 16
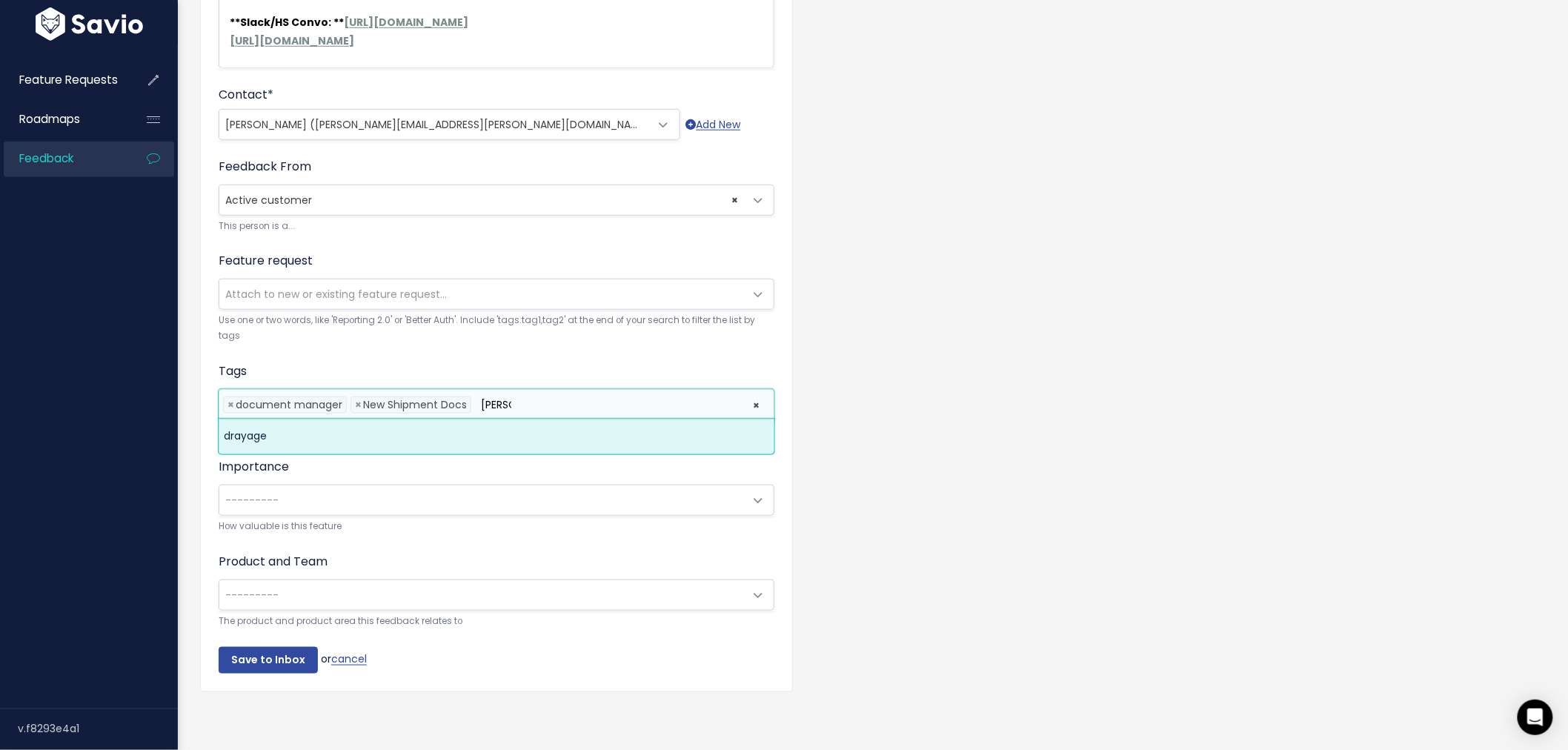
type input "DRAY"
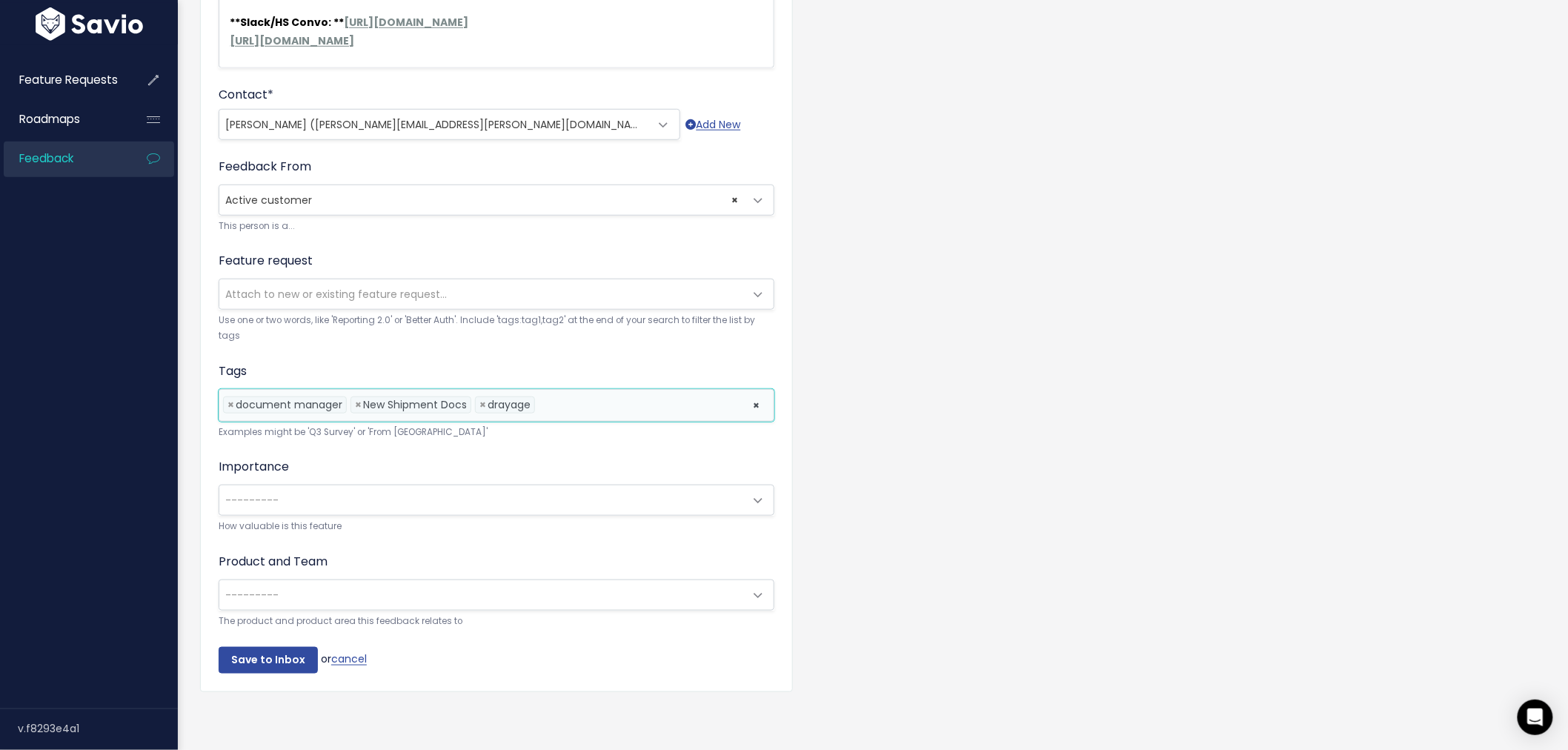
click at [573, 400] on li at bounding box center [639, 405] width 203 height 16
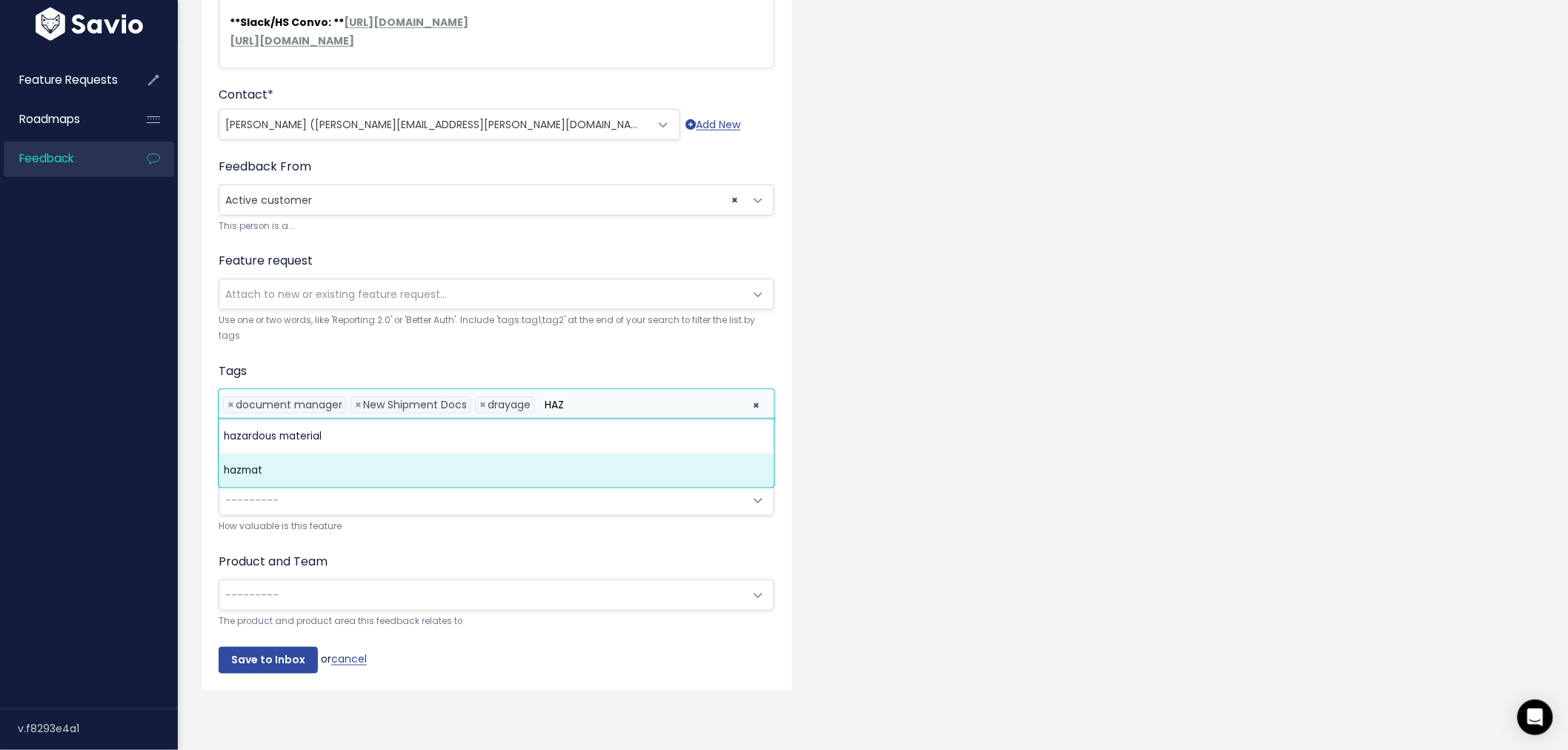
type input "HAZ"
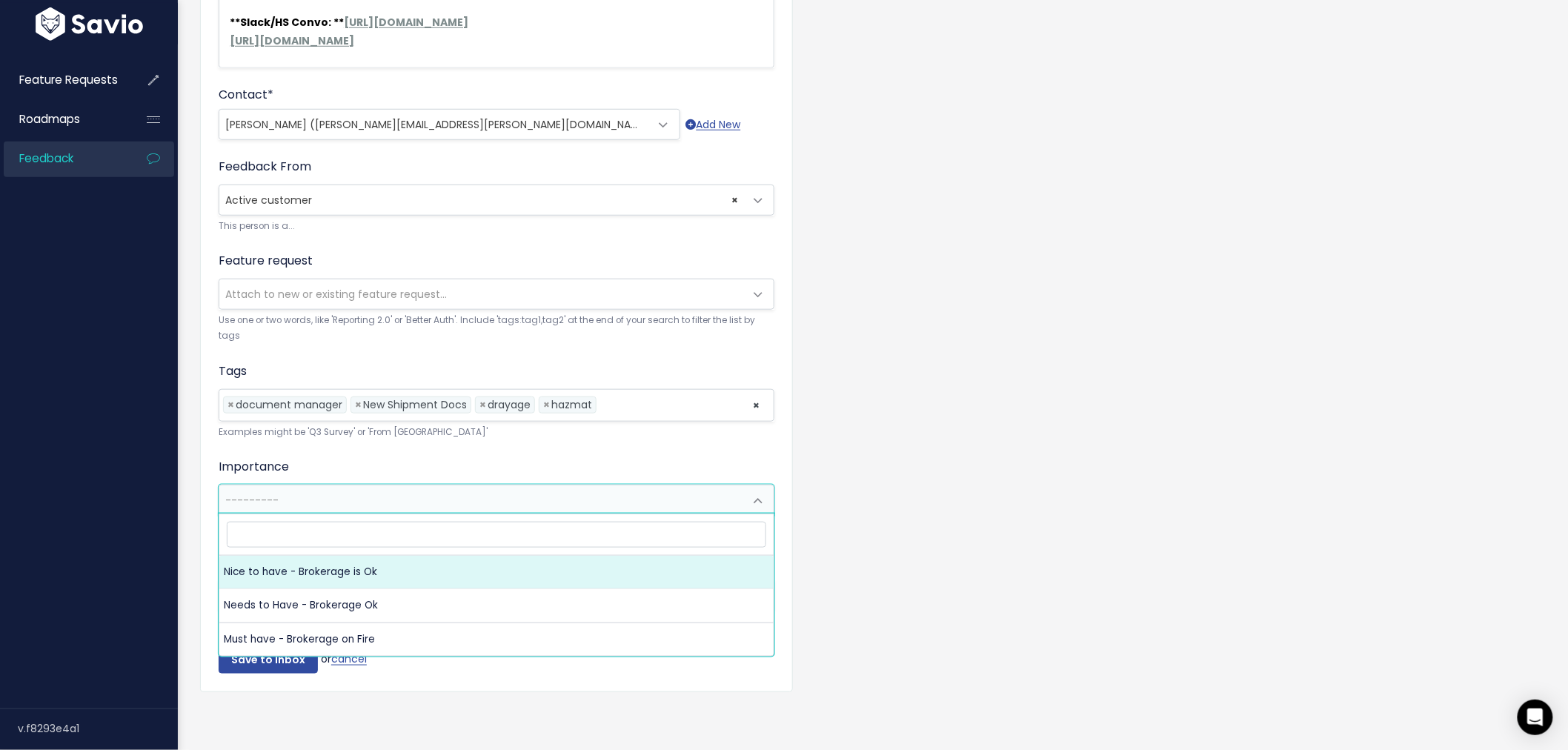
click at [298, 488] on span "---------" at bounding box center [482, 500] width 525 height 30
select select "NICE_TO_HAVE"
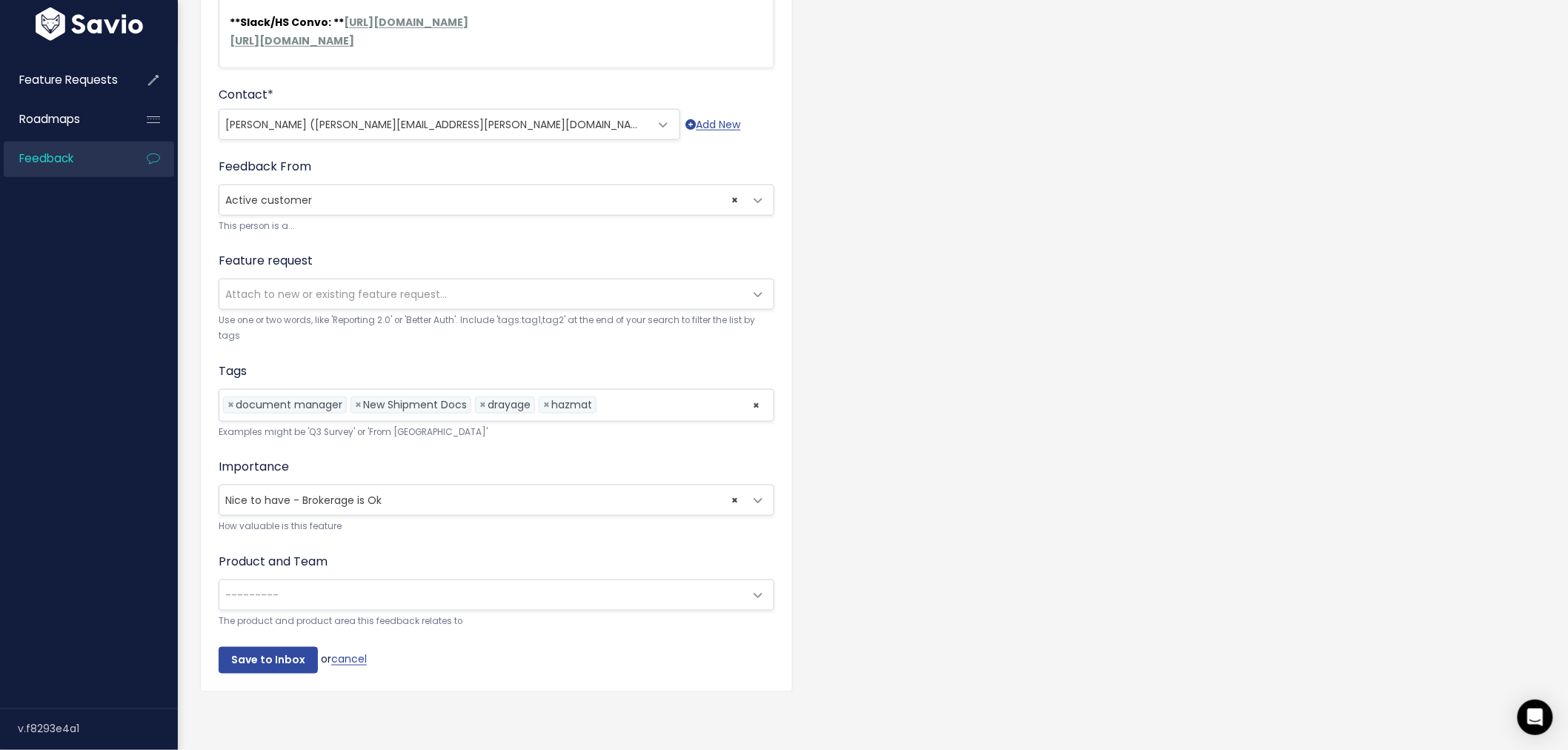
click at [405, 592] on span "---------" at bounding box center [482, 595] width 525 height 30
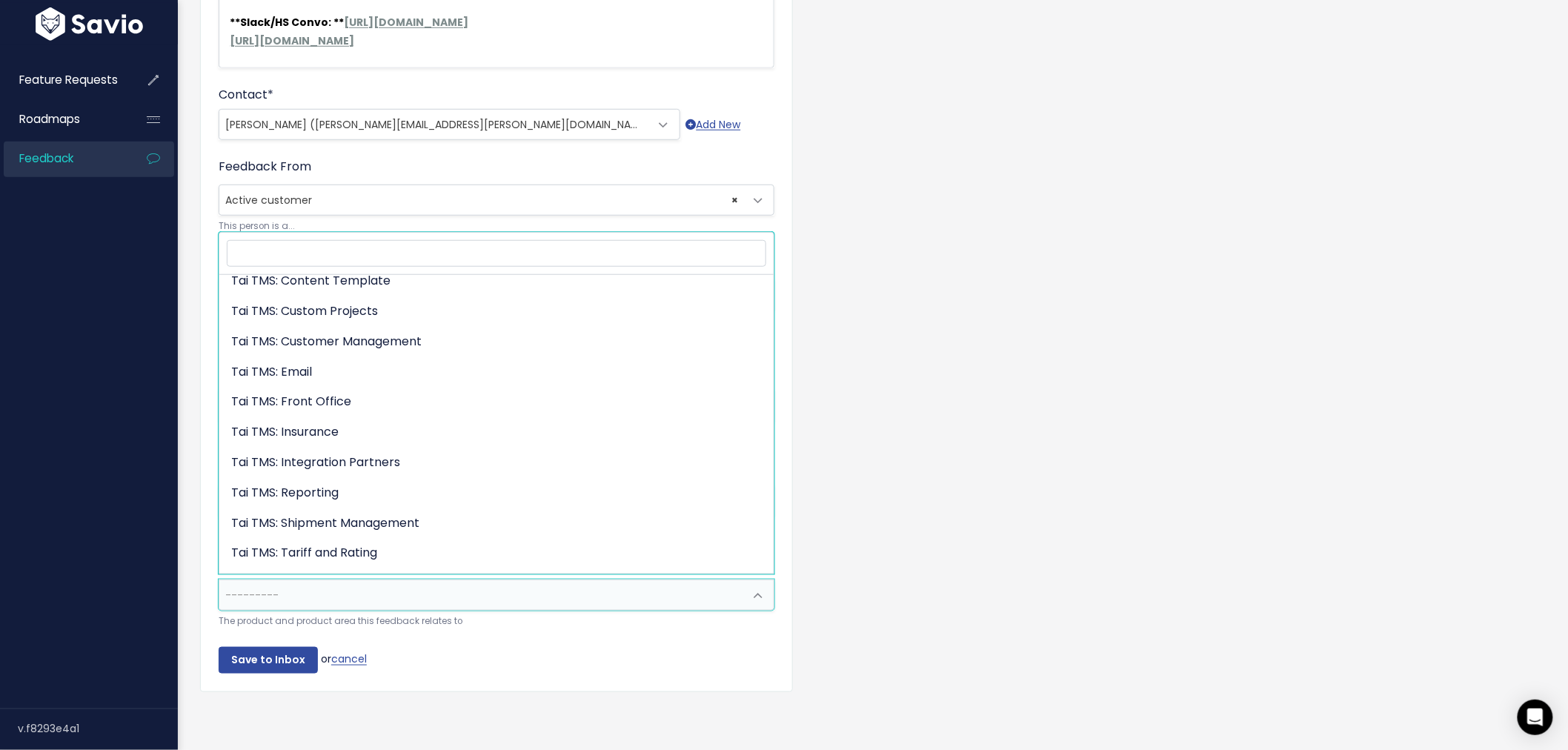
scroll to position [301, 0]
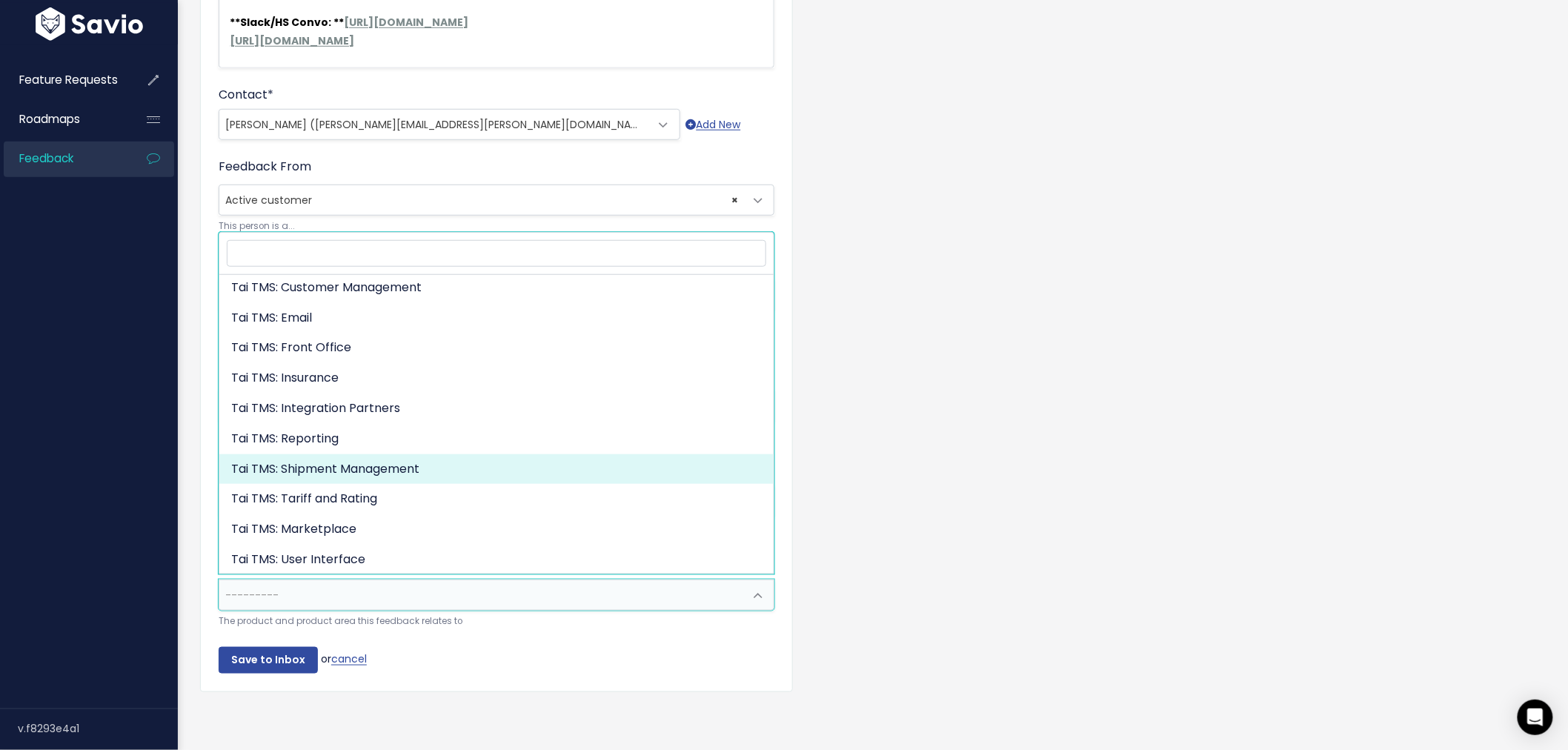
select select "MAIN:SHIPMENT_MANAGEMENT"
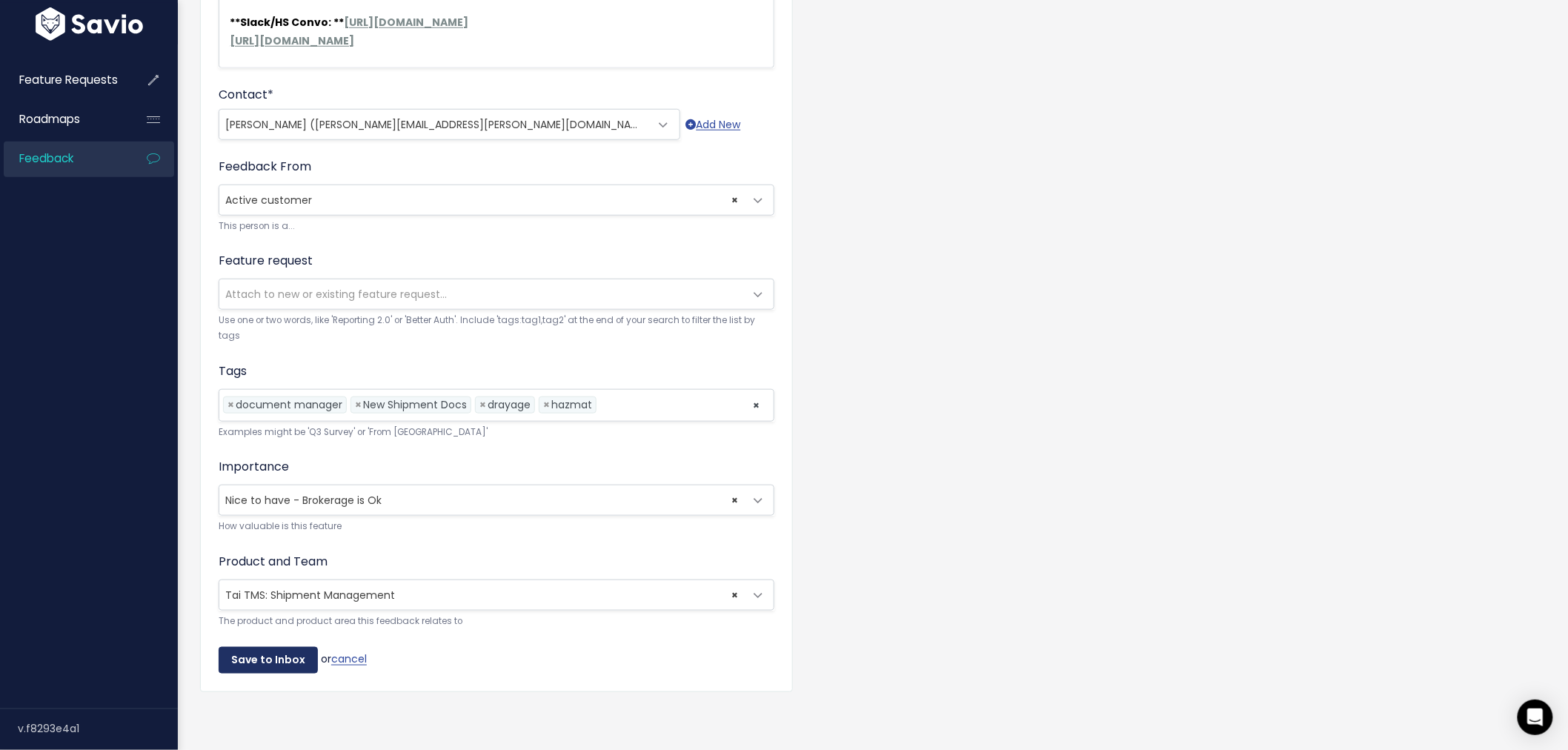
click at [265, 658] on input "Save to Inbox" at bounding box center [268, 660] width 99 height 26
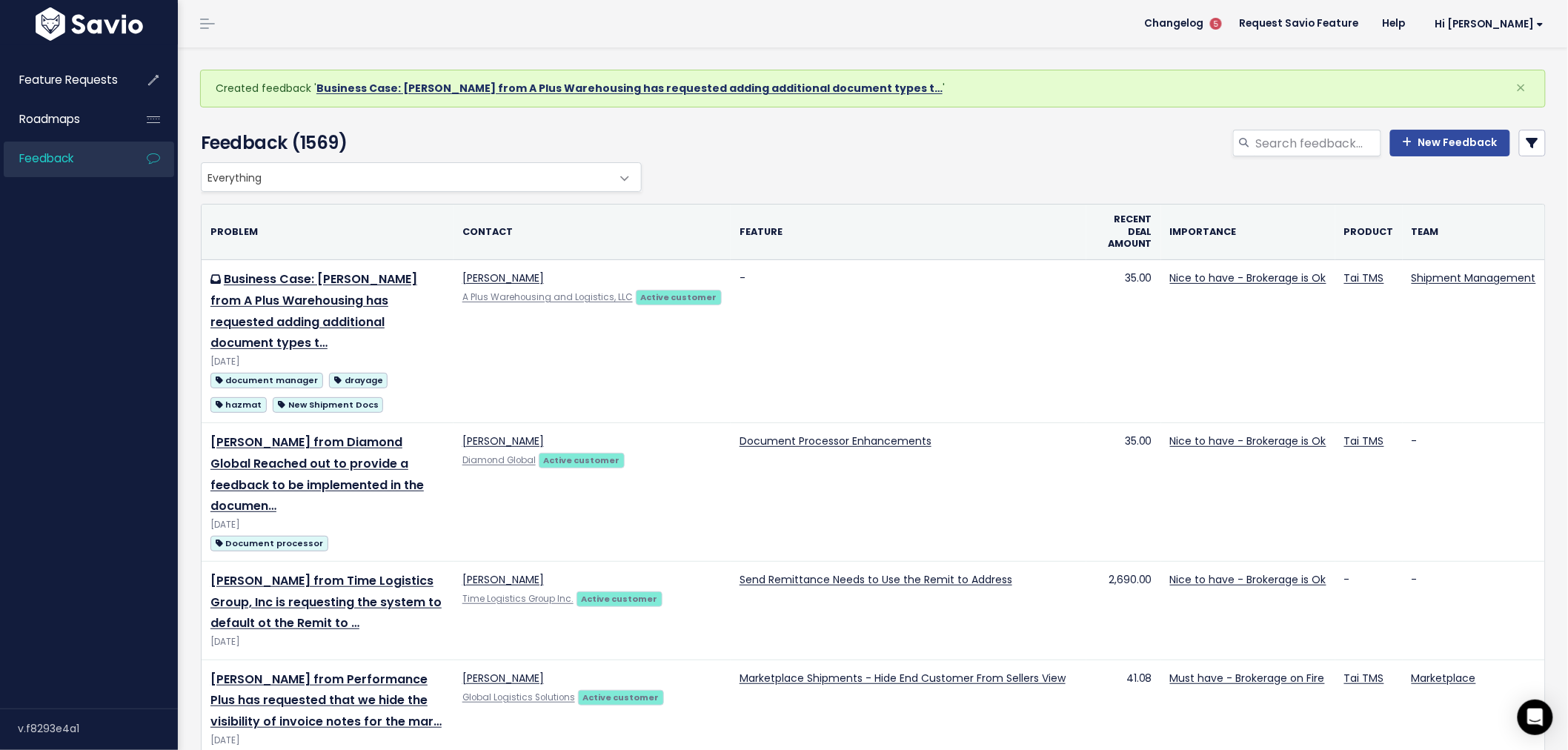
click at [639, 92] on link "Business Case: [PERSON_NAME] from A Plus Warehousing has requested adding addit…" at bounding box center [630, 87] width 626 height 15
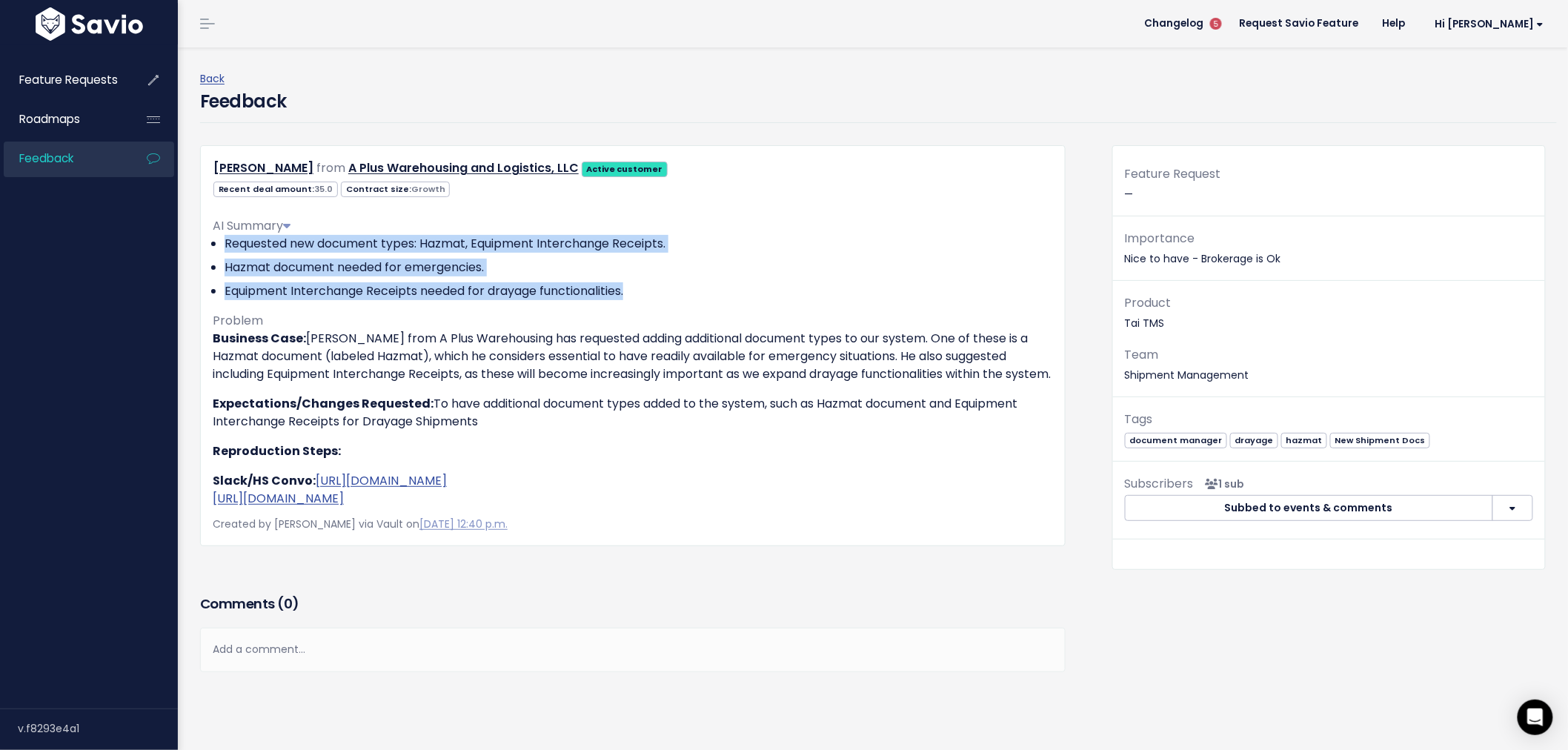
drag, startPoint x: 642, startPoint y: 291, endPoint x: 223, endPoint y: 234, distance: 422.9
click at [223, 235] on ul "Requested new document types: Hazmat, Equipment Interchange Receipts. Hazmat do…" at bounding box center [632, 267] width 840 height 65
